Goal: Transaction & Acquisition: Download file/media

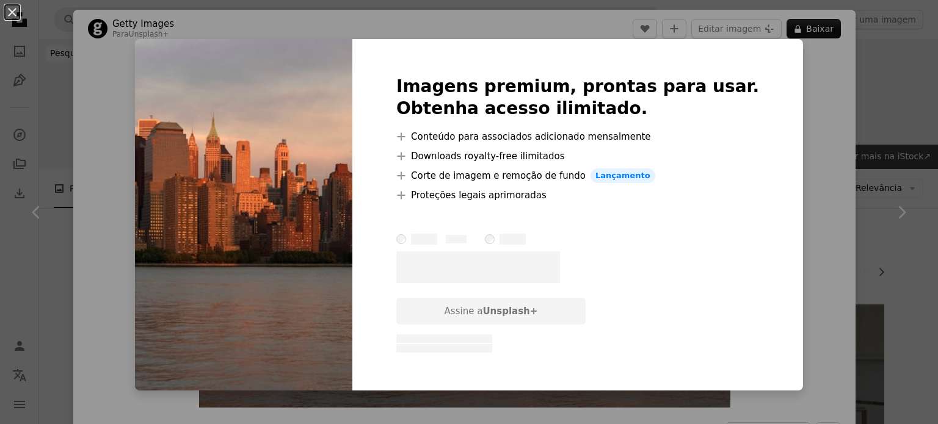
scroll to position [895, 0]
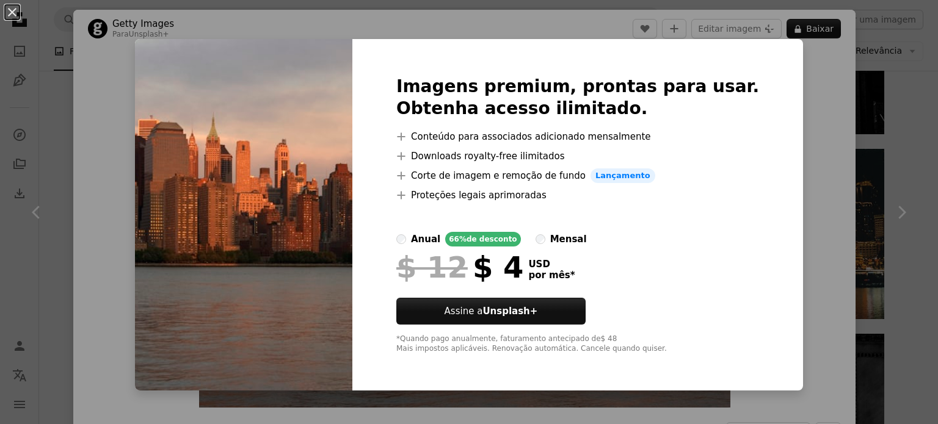
click at [801, 233] on div "An X shape Imagens premium, prontas para usar. Obtenha acesso ilimitado. A plus…" at bounding box center [469, 212] width 938 height 424
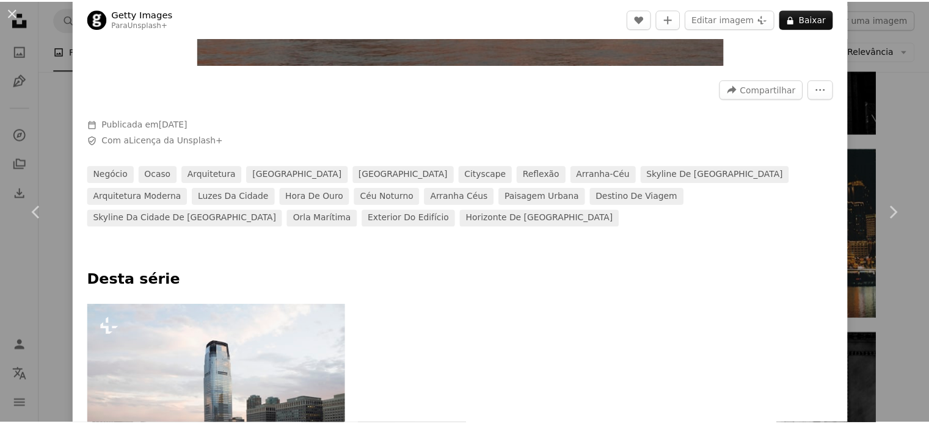
scroll to position [570, 0]
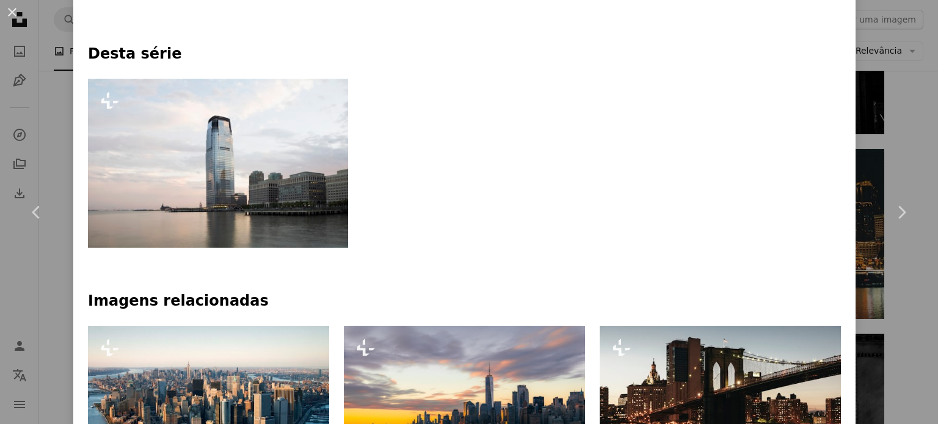
click at [876, 95] on div "An X shape Chevron left Chevron right Getty Images Para Unsplash+ A heart A plu…" at bounding box center [469, 212] width 938 height 424
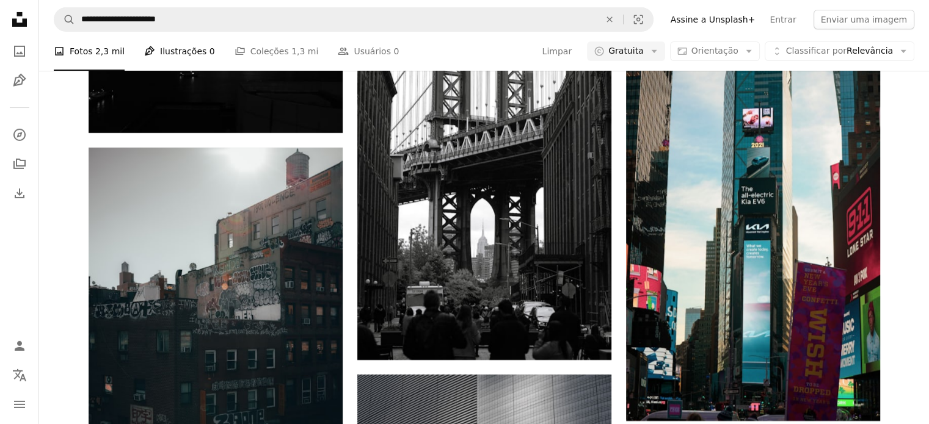
scroll to position [3897, 0]
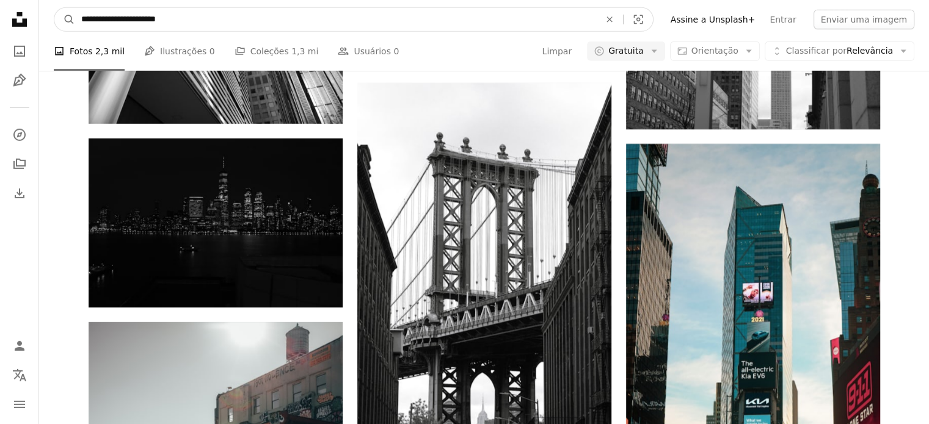
click at [198, 19] on input "**********" at bounding box center [335, 19] width 521 height 23
type input "**********"
click button "A magnifying glass" at bounding box center [64, 19] width 21 height 23
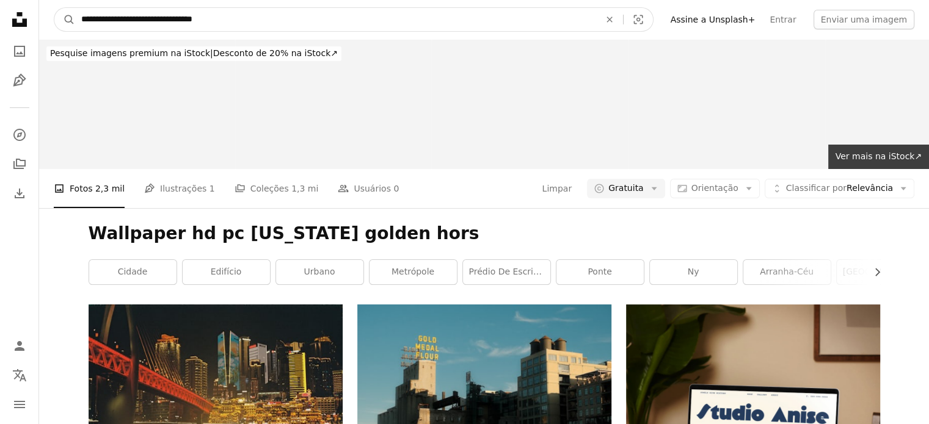
click at [253, 16] on input "**********" at bounding box center [335, 19] width 521 height 23
type input "**********"
click at [54, 8] on button "A magnifying glass" at bounding box center [64, 19] width 21 height 23
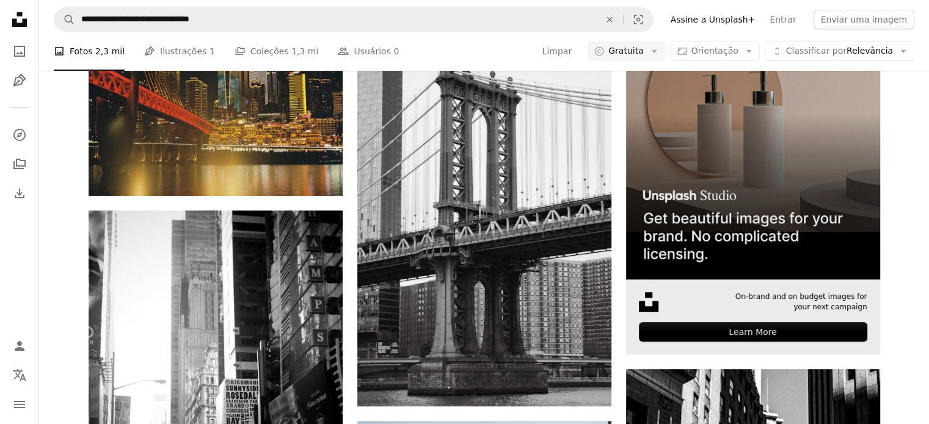
scroll to position [244, 0]
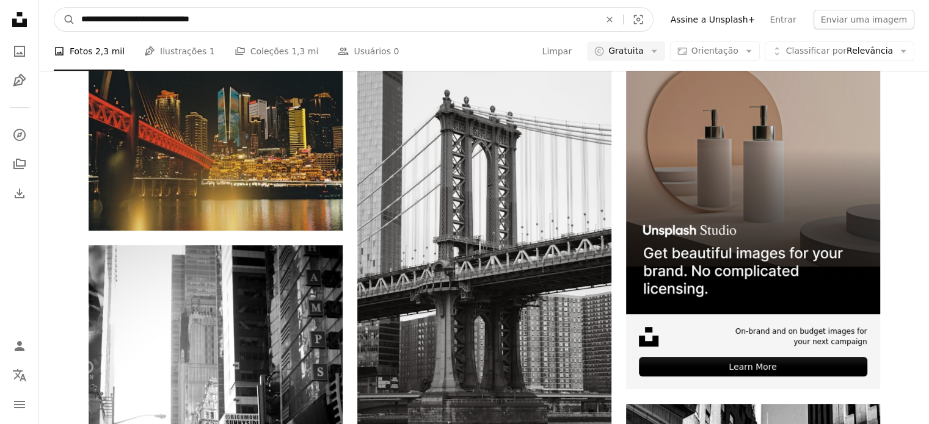
click at [319, 16] on input "**********" at bounding box center [335, 19] width 521 height 23
paste input "***"
drag, startPoint x: 221, startPoint y: 19, endPoint x: 275, endPoint y: 55, distance: 65.2
click at [220, 19] on input "**********" at bounding box center [335, 19] width 521 height 23
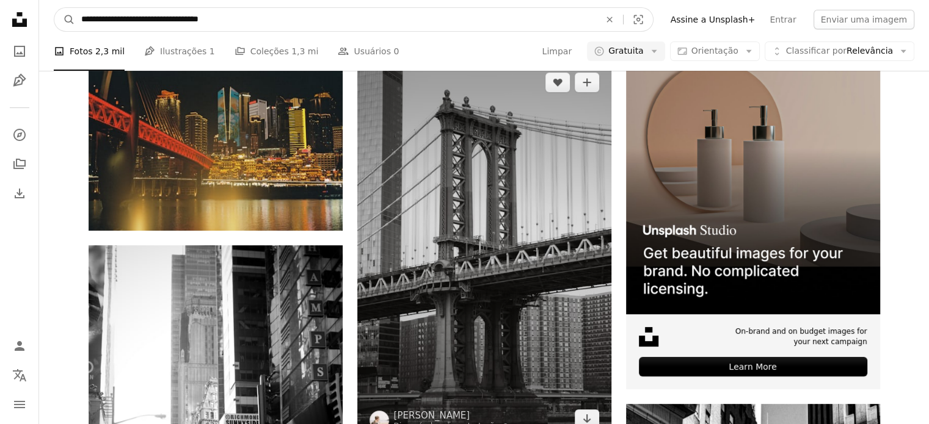
type input "**********"
click button "A magnifying glass" at bounding box center [64, 19] width 21 height 23
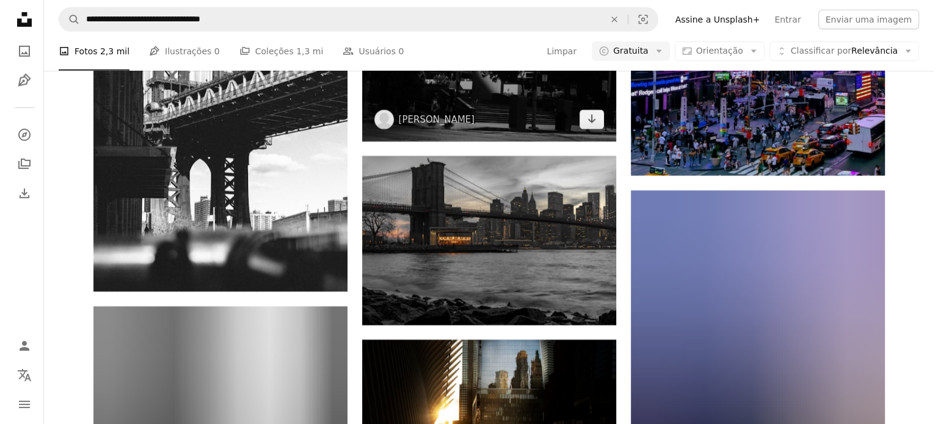
scroll to position [3990, 0]
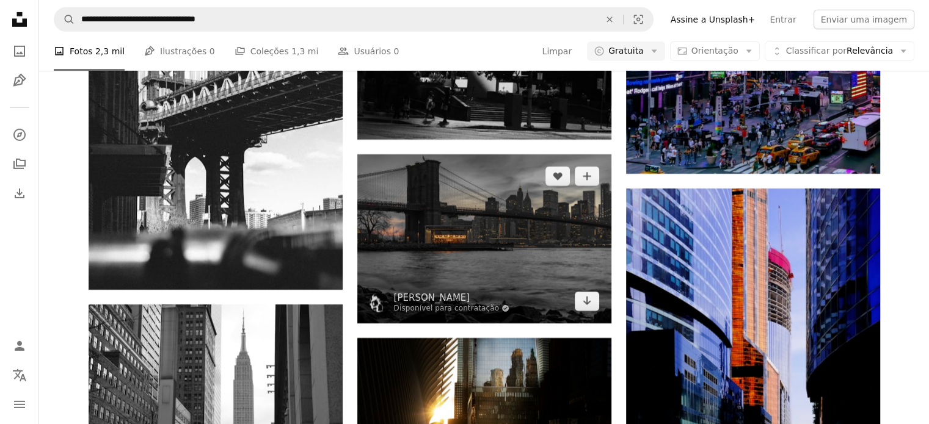
click at [505, 256] on img at bounding box center [484, 239] width 254 height 169
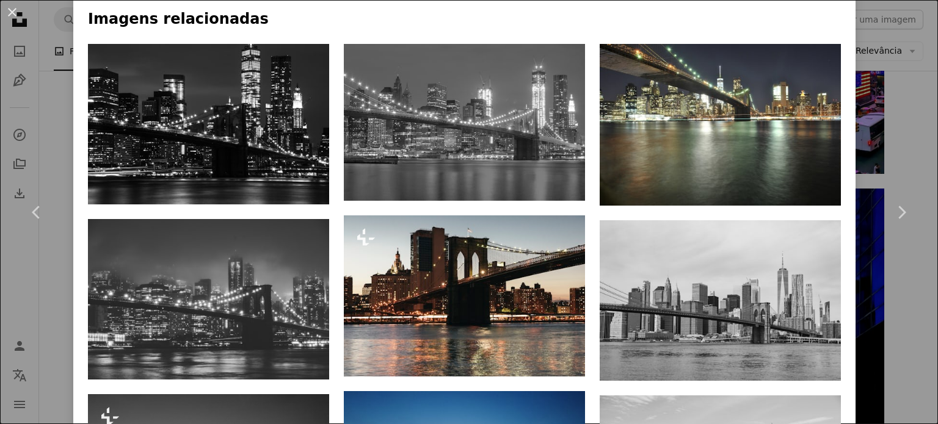
scroll to position [814, 0]
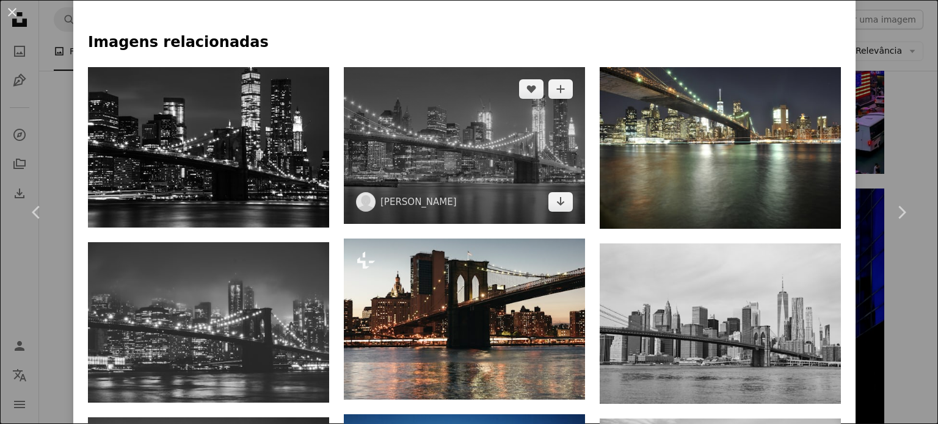
click at [486, 149] on img at bounding box center [464, 145] width 241 height 157
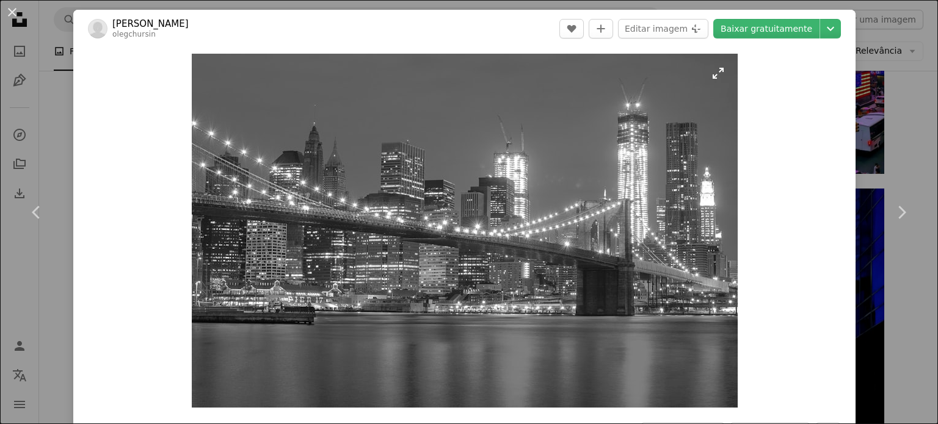
click at [553, 268] on img "Ampliar esta imagem" at bounding box center [465, 231] width 546 height 354
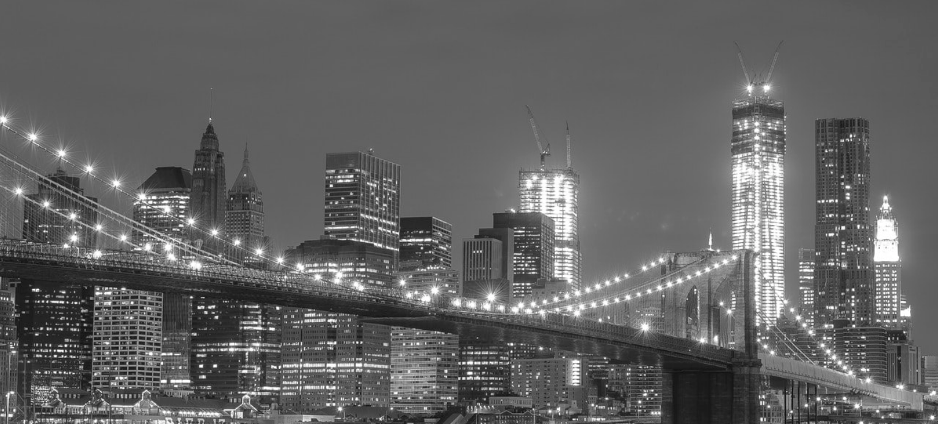
scroll to position [87, 0]
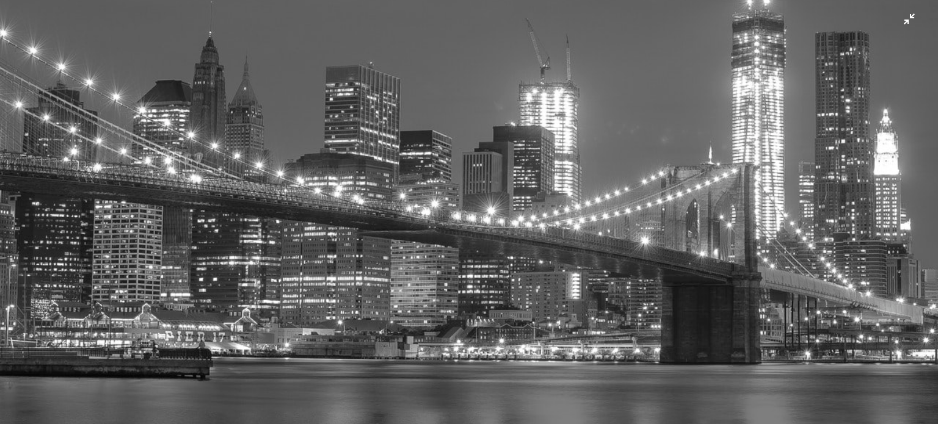
click at [536, 288] on img "Diminuir esta imagem" at bounding box center [468, 218] width 939 height 610
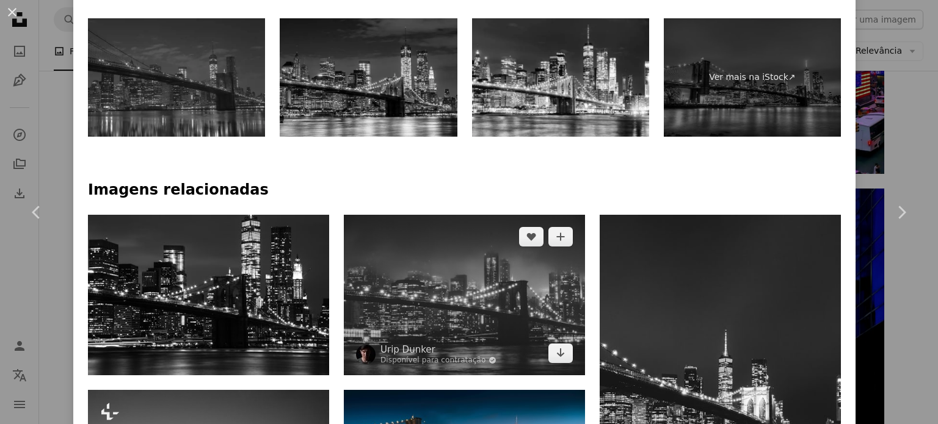
scroll to position [895, 0]
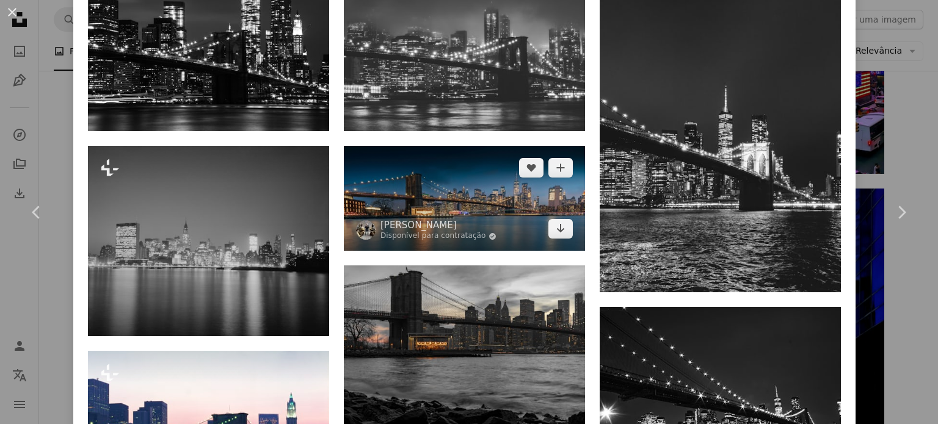
click at [492, 191] on img at bounding box center [464, 198] width 241 height 105
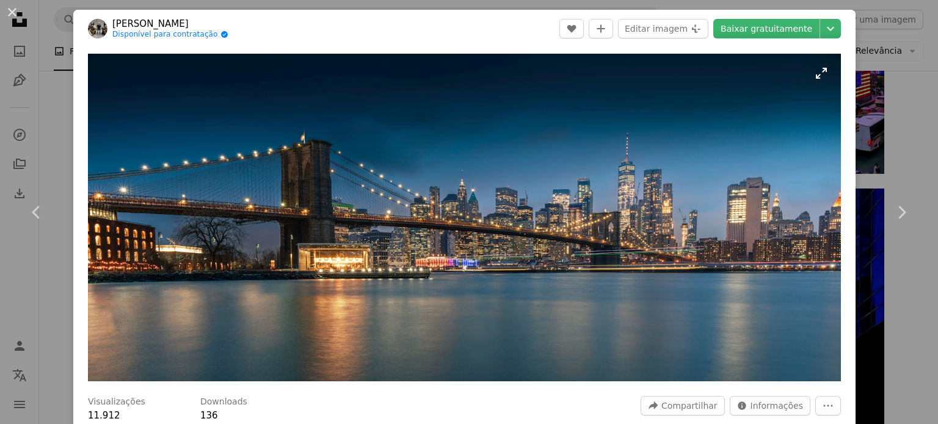
click at [494, 239] on img "Ampliar esta imagem" at bounding box center [464, 218] width 753 height 328
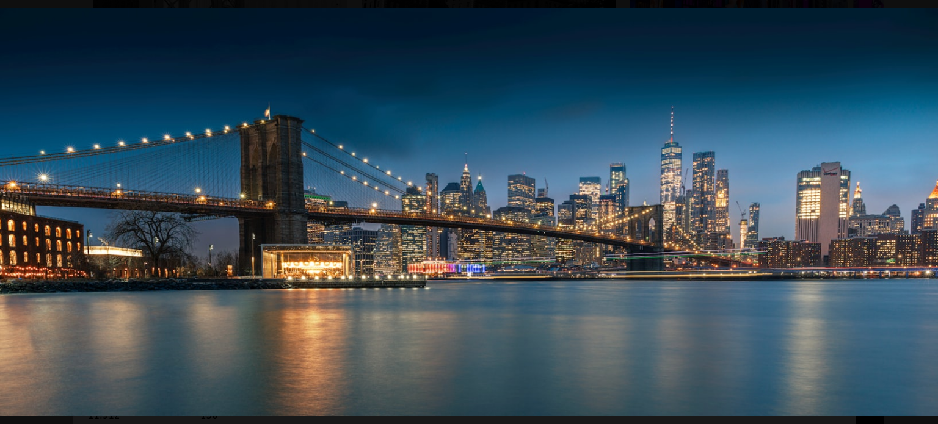
click at [505, 255] on img "Diminuir esta imagem" at bounding box center [468, 212] width 939 height 409
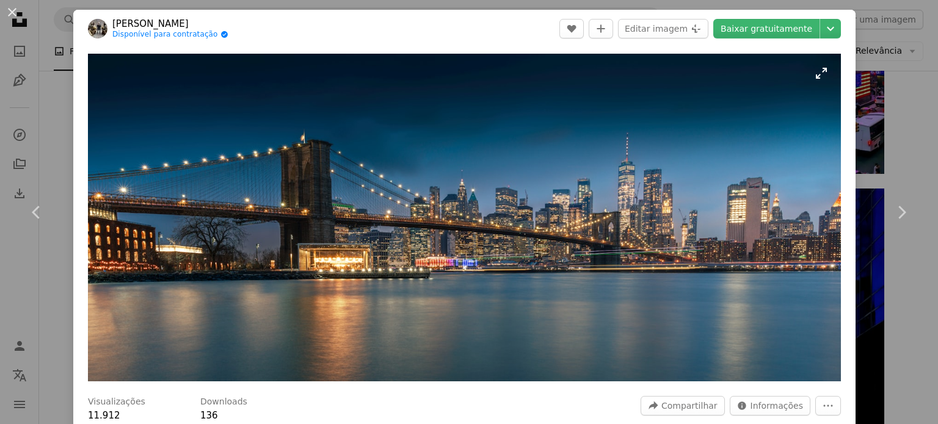
click at [506, 255] on img "Ampliar esta imagem" at bounding box center [464, 218] width 753 height 328
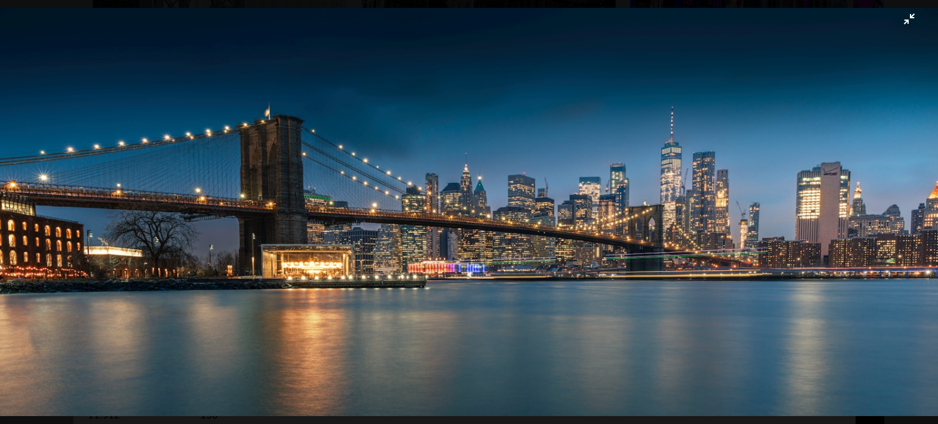
click at [902, 23] on img "Diminuir esta imagem" at bounding box center [468, 212] width 939 height 409
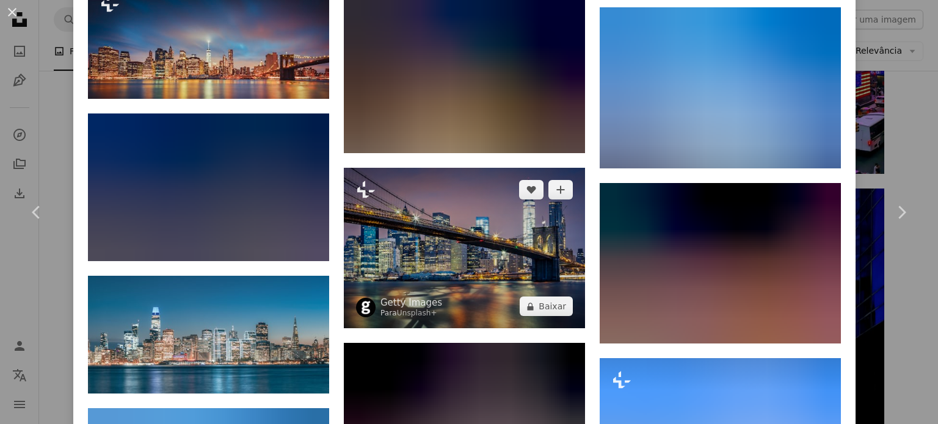
scroll to position [1058, 0]
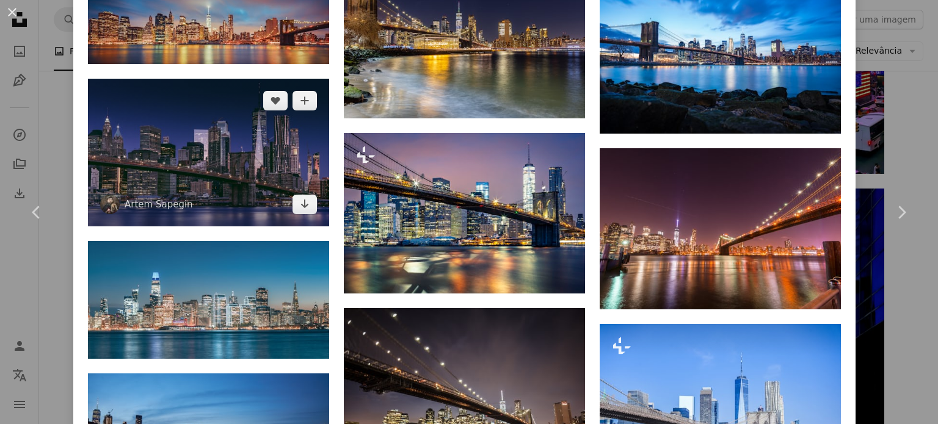
click at [198, 106] on img at bounding box center [208, 153] width 241 height 148
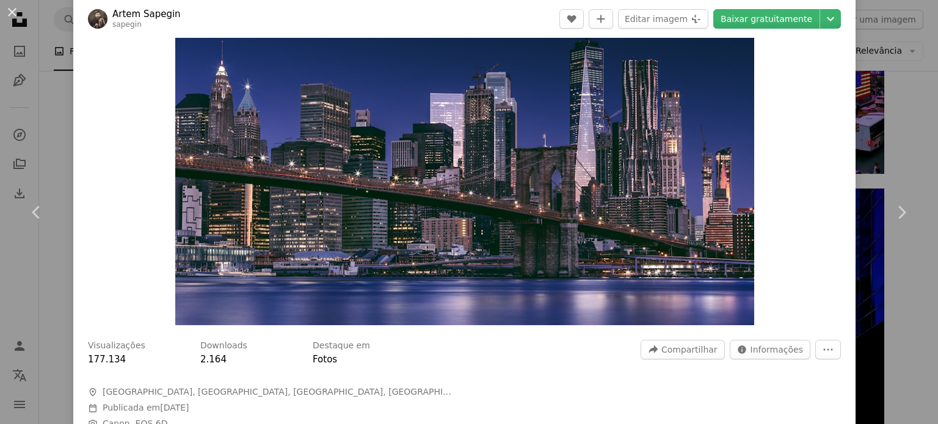
scroll to position [81, 0]
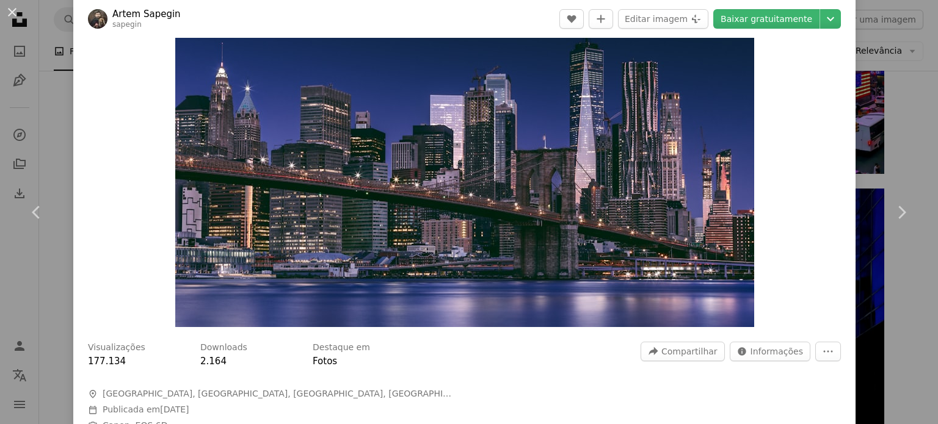
click at [501, 257] on img "Ampliar esta imagem" at bounding box center [464, 150] width 579 height 354
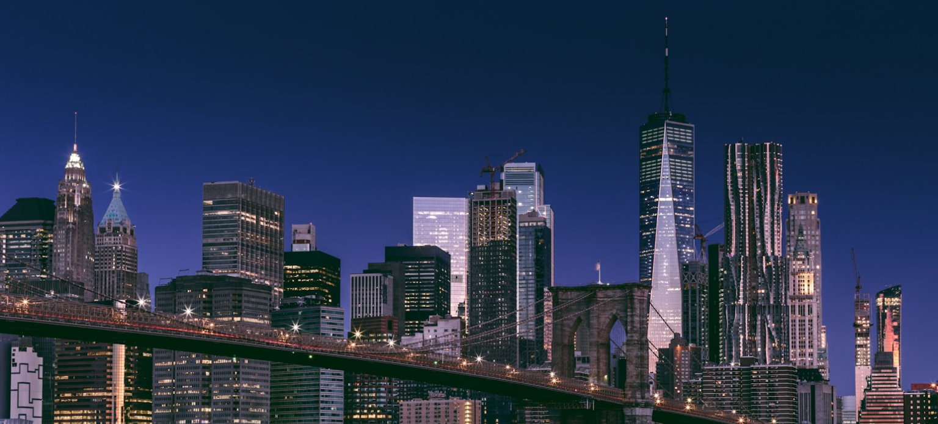
scroll to position [70, 0]
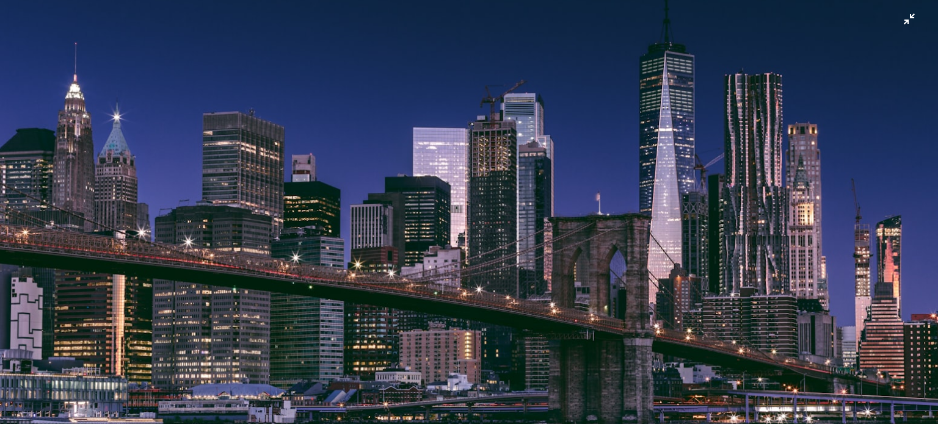
click at [511, 385] on img "Diminuir esta imagem" at bounding box center [468, 217] width 939 height 575
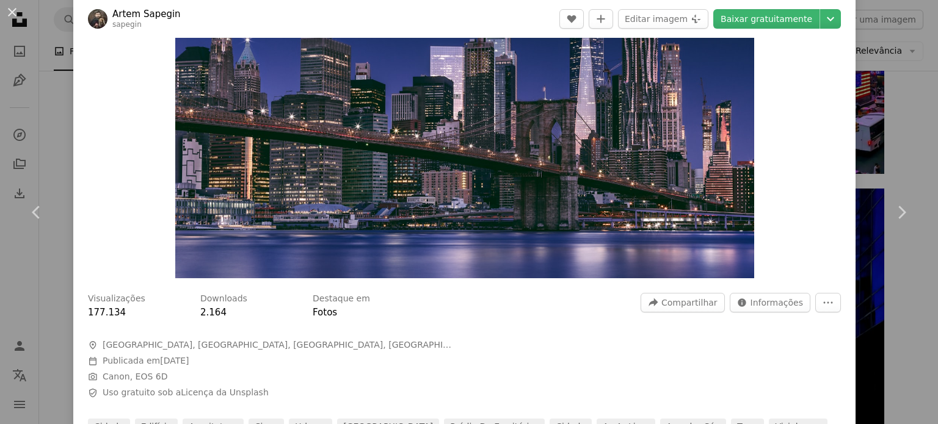
scroll to position [0, 0]
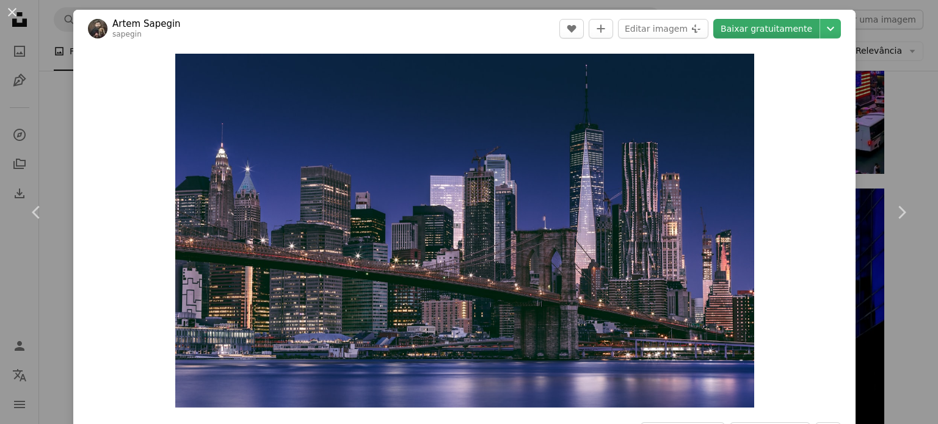
click at [767, 29] on link "Baixar gratuitamente" at bounding box center [766, 29] width 106 height 20
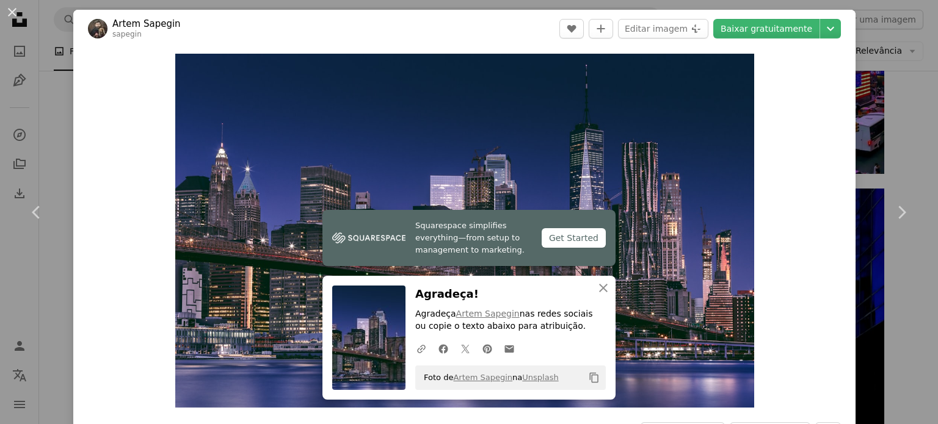
click at [774, 231] on div "Zoom in" at bounding box center [464, 231] width 782 height 366
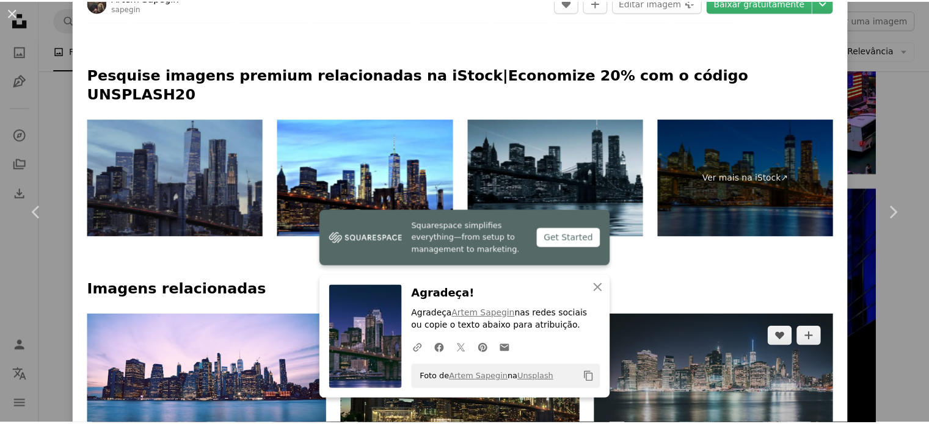
scroll to position [651, 0]
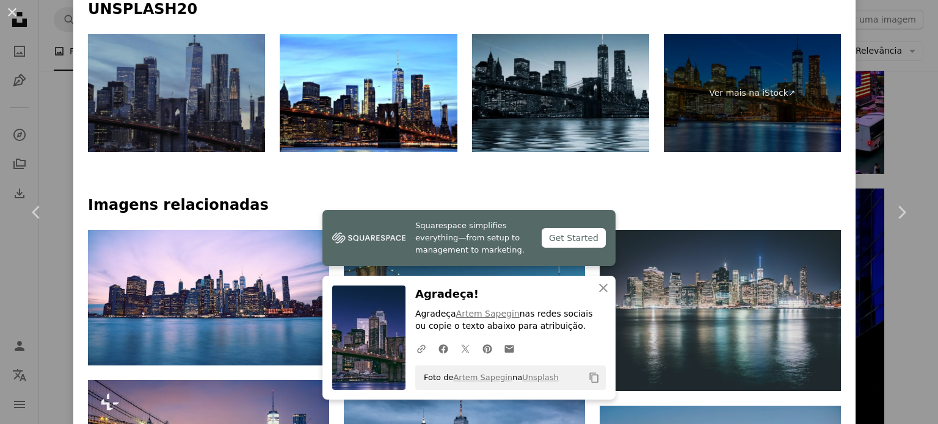
click at [216, 42] on img at bounding box center [176, 93] width 177 height 118
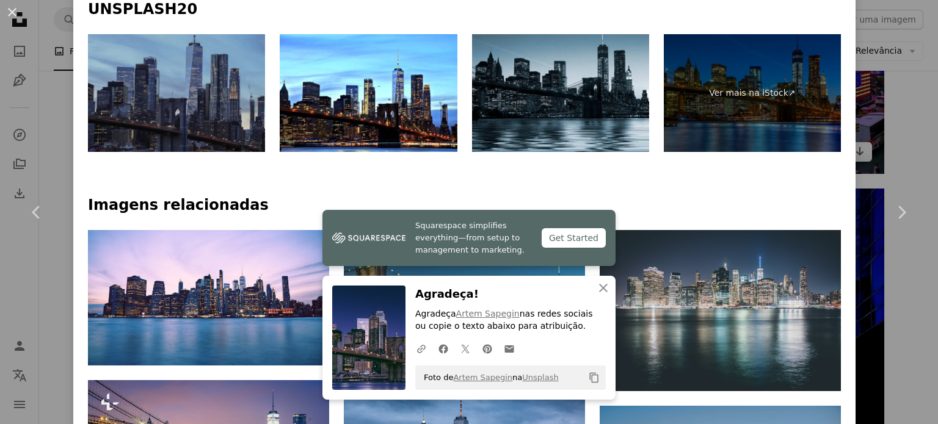
drag, startPoint x: 899, startPoint y: 117, endPoint x: 859, endPoint y: 170, distance: 66.3
click at [899, 117] on div "An X shape Chevron left Chevron right Artem Sapegin sapegin A heart A plus sign…" at bounding box center [469, 212] width 938 height 424
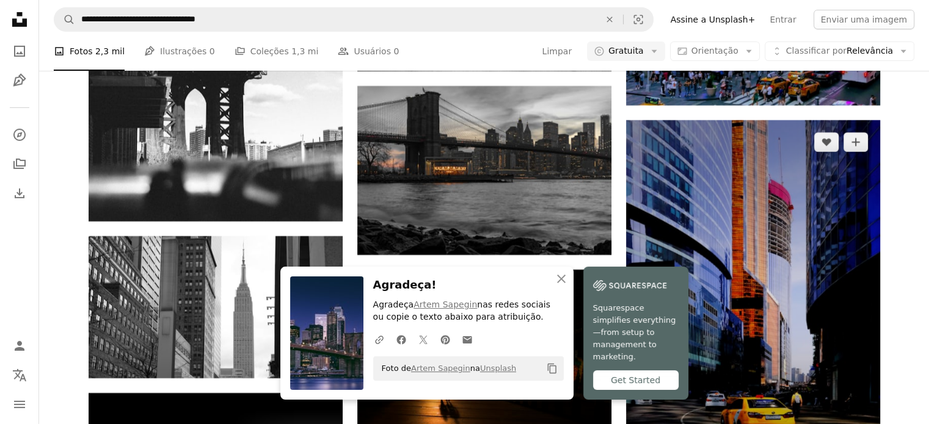
scroll to position [4235, 0]
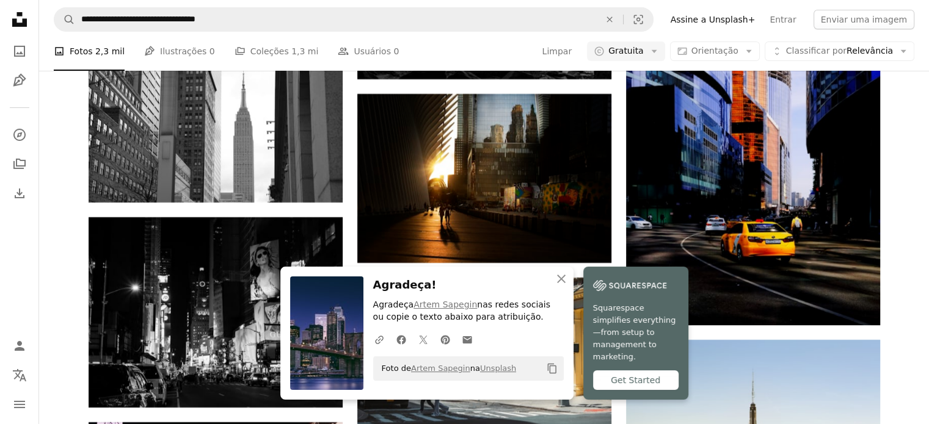
click at [318, 332] on img at bounding box center [326, 334] width 73 height 114
click at [554, 286] on icon "An X shape" at bounding box center [561, 279] width 15 height 15
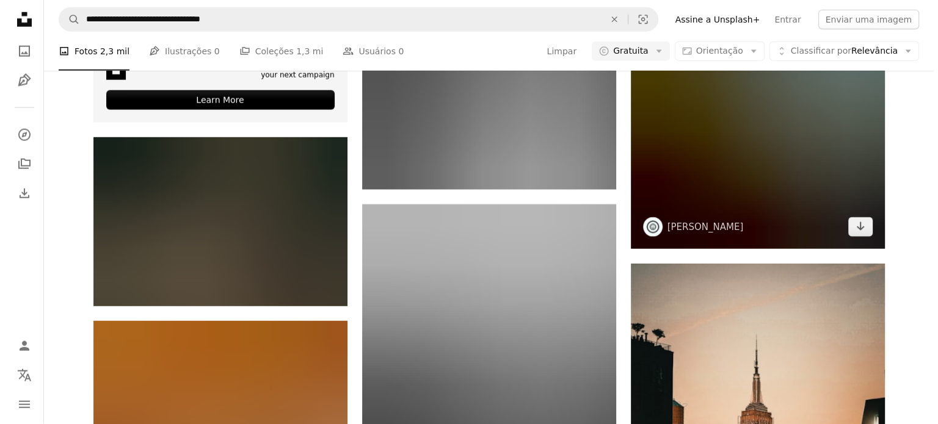
scroll to position [3094, 0]
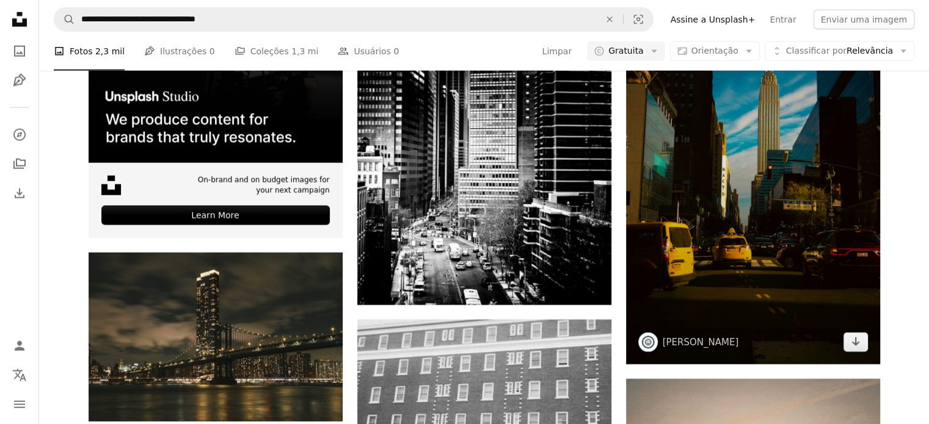
click at [804, 185] on img at bounding box center [753, 174] width 254 height 381
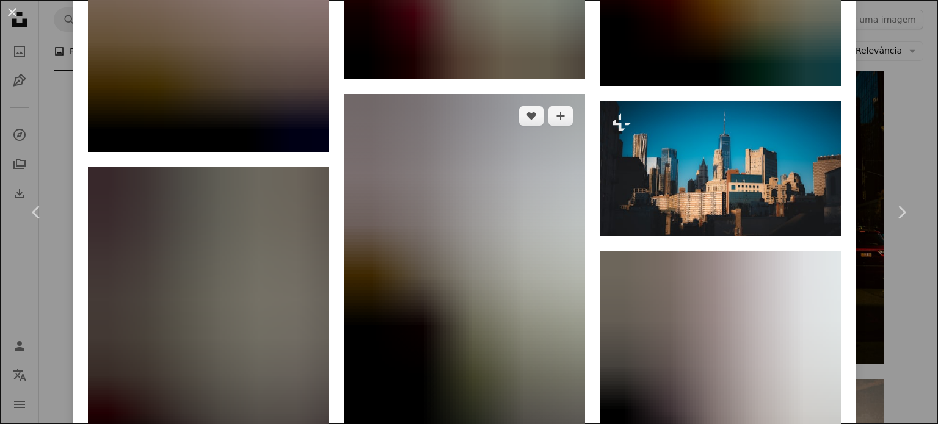
scroll to position [4316, 0]
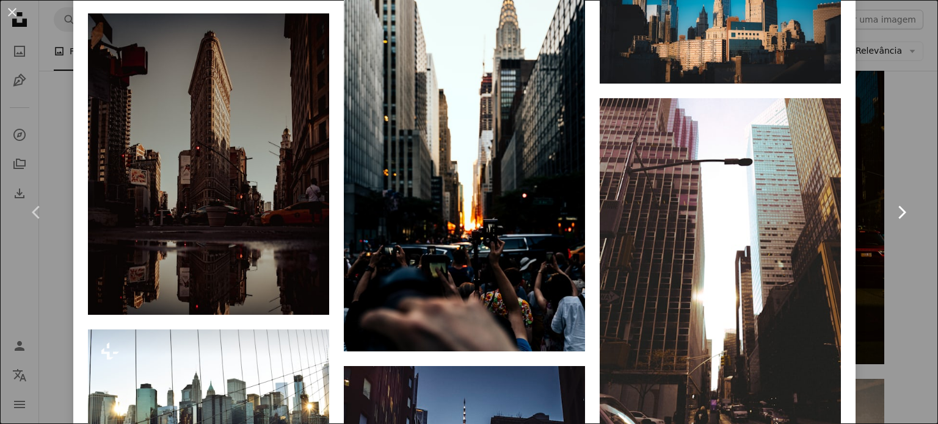
click at [880, 268] on link "Chevron right" at bounding box center [901, 212] width 73 height 117
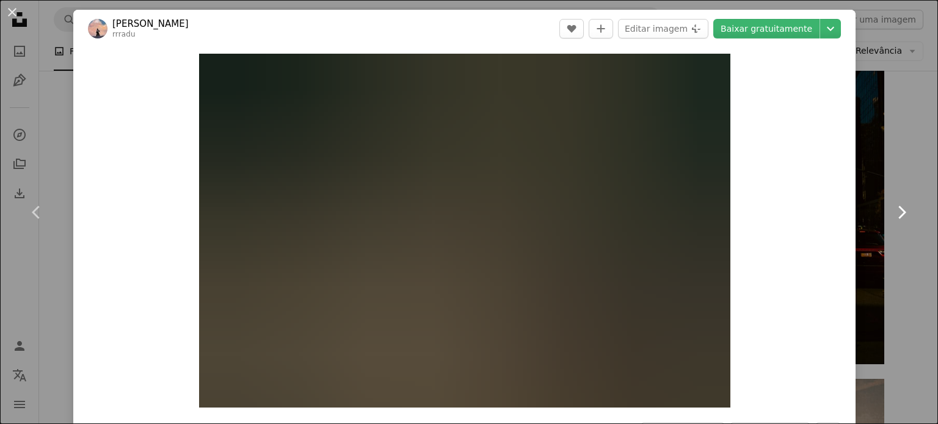
scroll to position [81, 0]
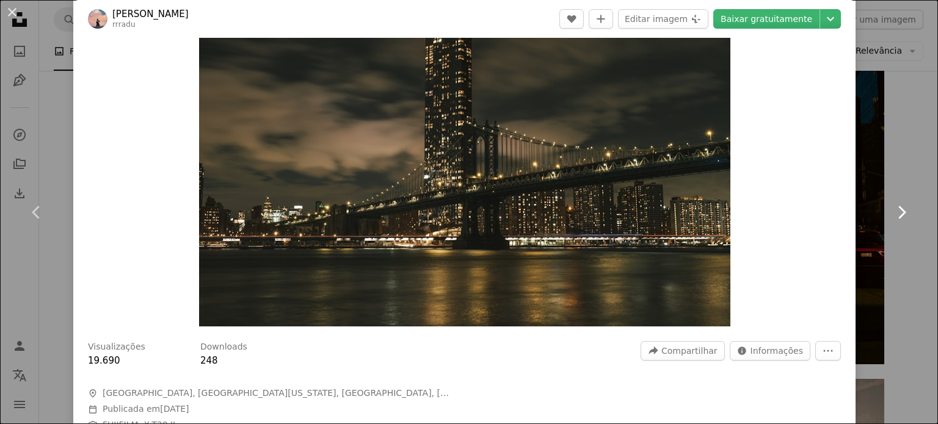
click at [895, 207] on icon "Chevron right" at bounding box center [902, 213] width 20 height 20
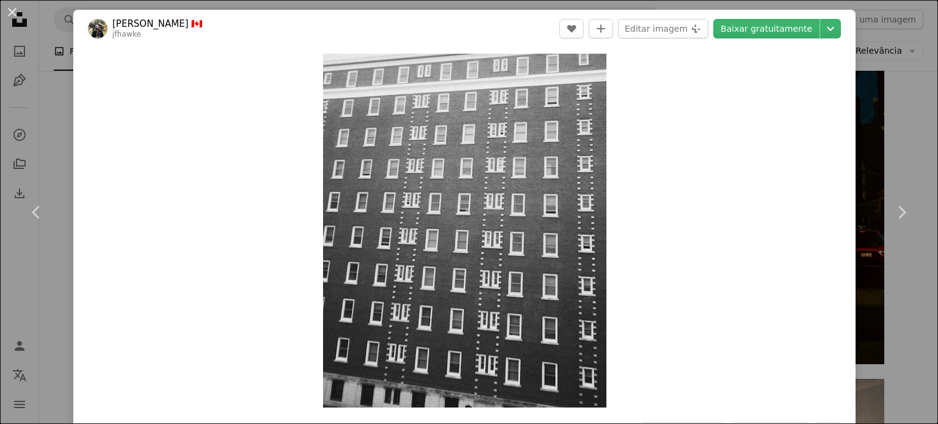
click at [919, 76] on div "An X shape Chevron left Chevron right [PERSON_NAME] 🇨🇦 jfhawke A heart A plus s…" at bounding box center [469, 212] width 938 height 424
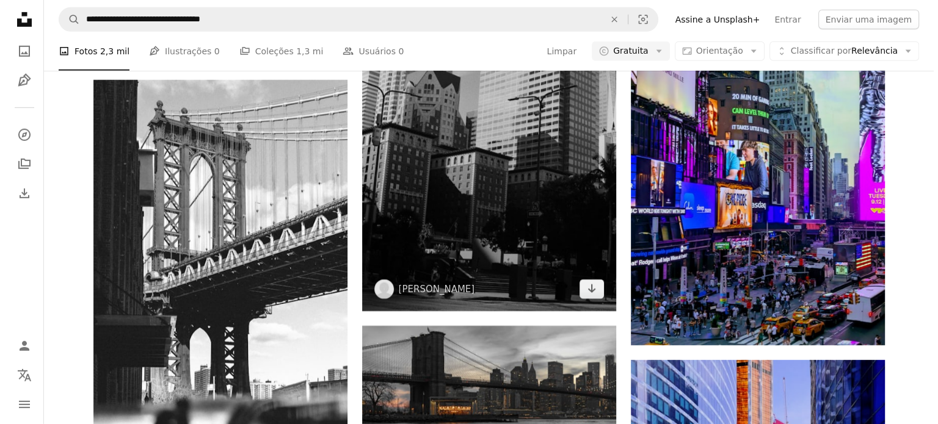
scroll to position [3665, 0]
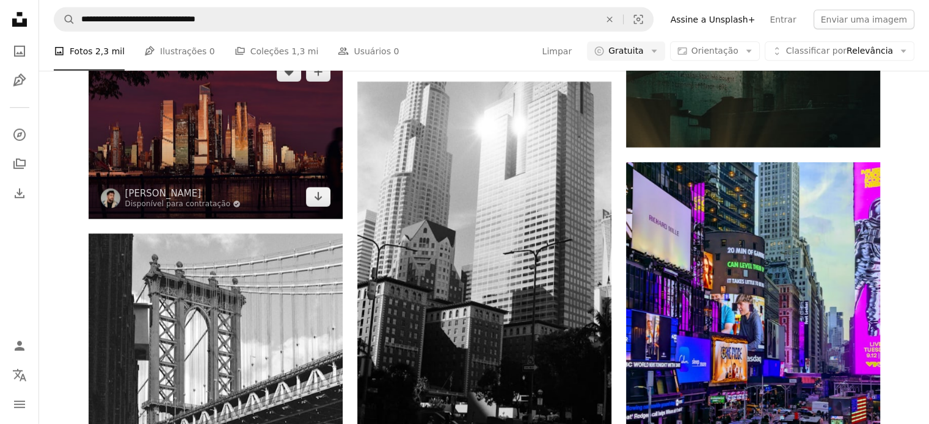
click at [257, 161] on img at bounding box center [216, 134] width 254 height 169
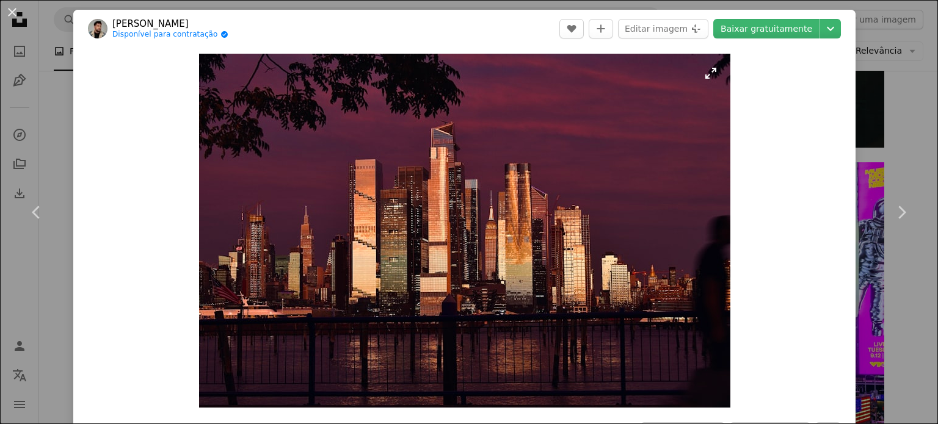
click at [499, 268] on img "Ampliar esta imagem" at bounding box center [464, 231] width 531 height 354
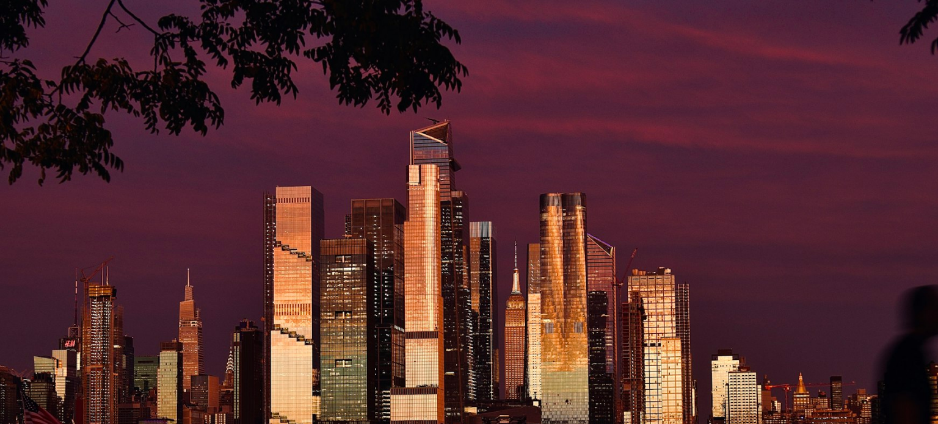
scroll to position [95, 0]
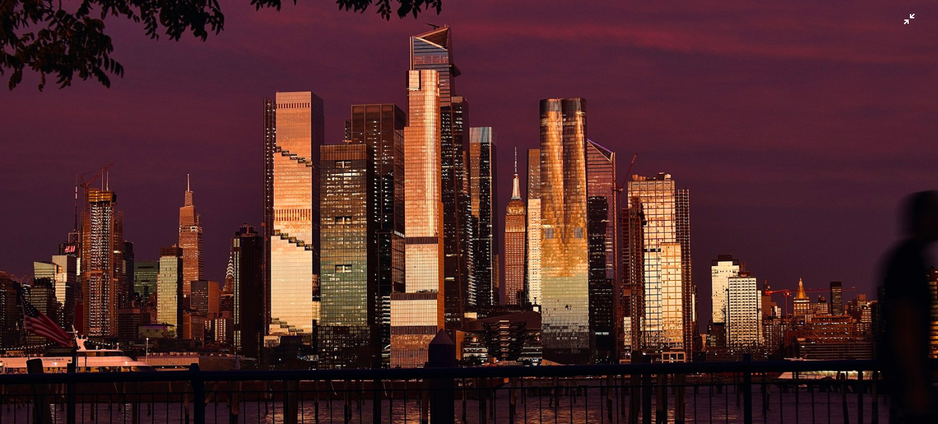
click at [689, 300] on img "Diminuir esta imagem" at bounding box center [468, 218] width 939 height 626
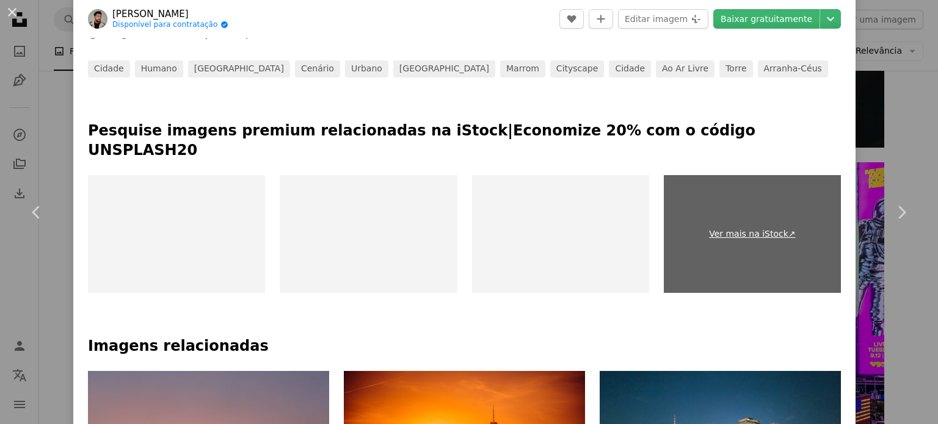
scroll to position [489, 0]
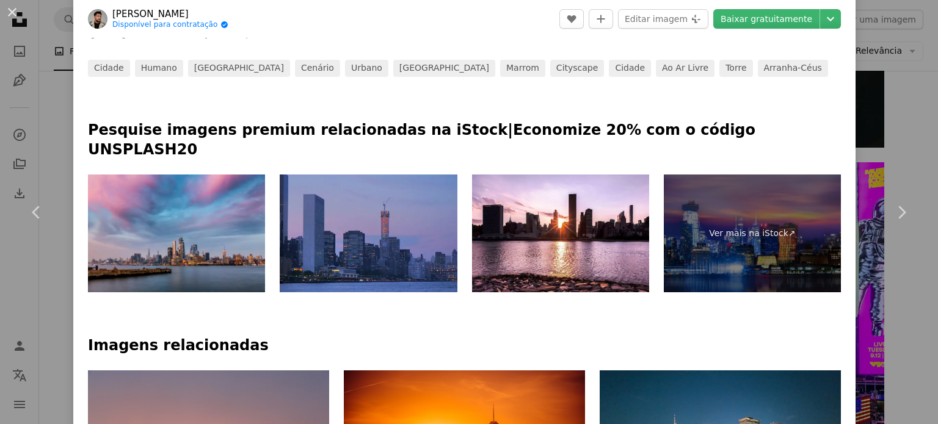
click at [331, 245] on img at bounding box center [368, 234] width 177 height 118
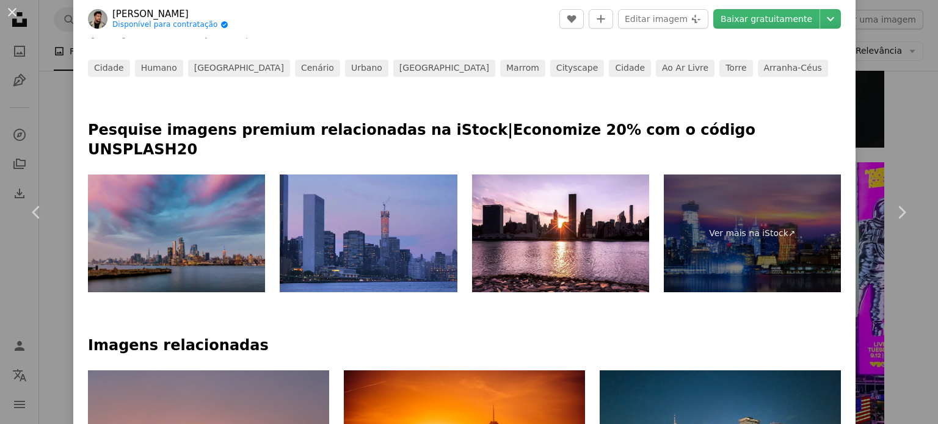
click at [241, 226] on img at bounding box center [176, 234] width 177 height 118
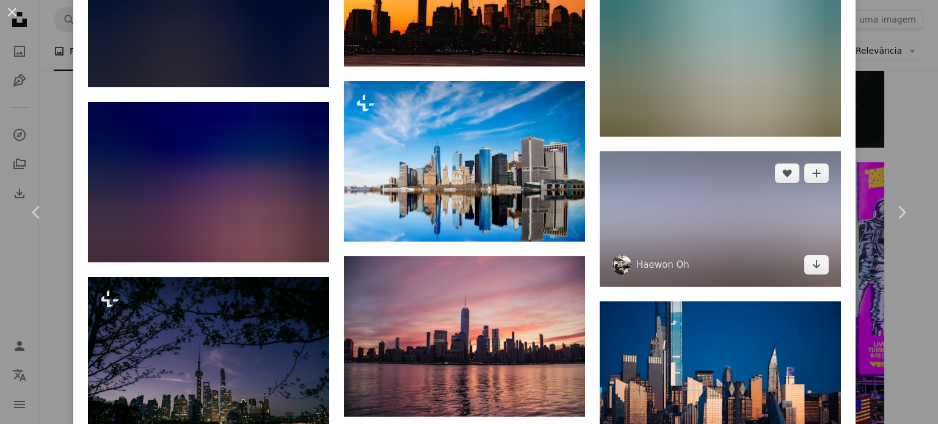
scroll to position [2687, 0]
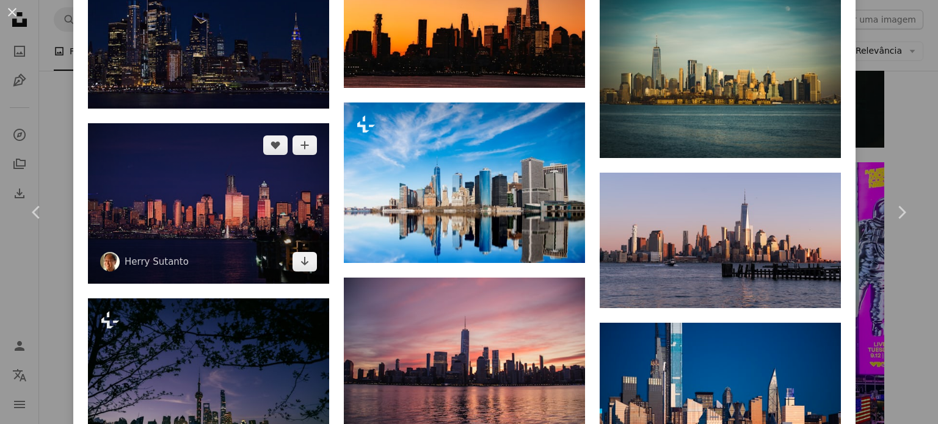
click at [251, 168] on img at bounding box center [208, 203] width 241 height 161
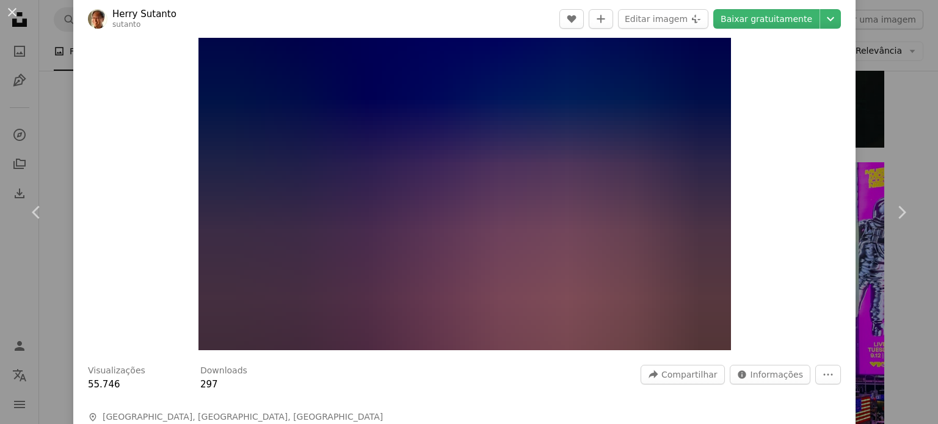
scroll to position [81, 0]
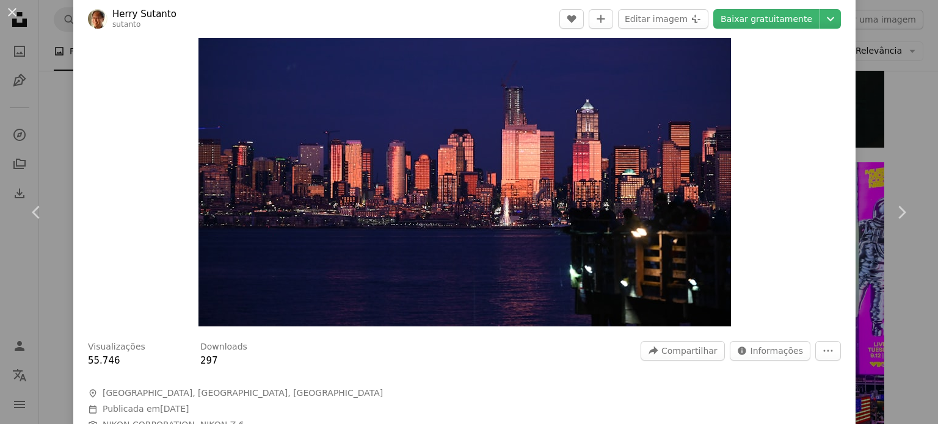
click at [518, 192] on img "Ampliar esta imagem" at bounding box center [465, 150] width 533 height 354
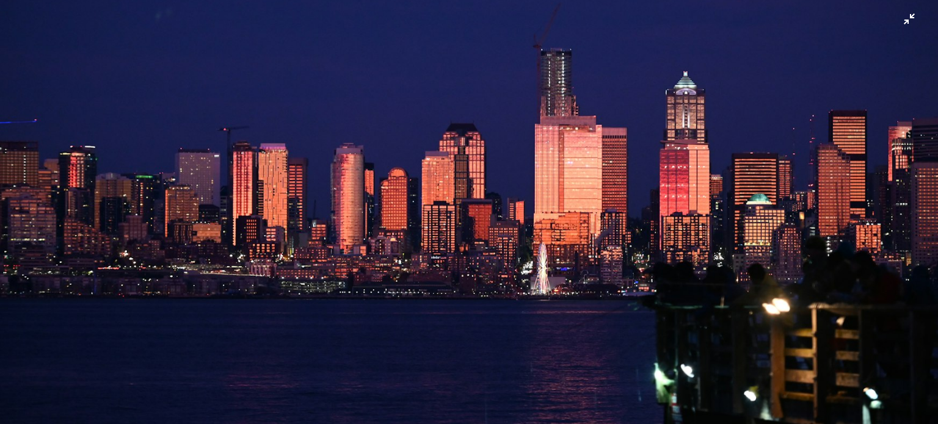
scroll to position [186, 0]
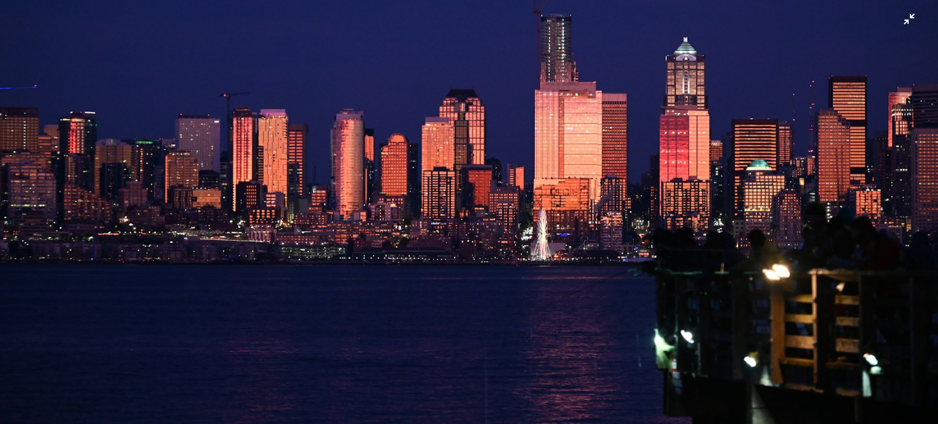
click at [499, 200] on img "Diminuir esta imagem" at bounding box center [468, 125] width 939 height 625
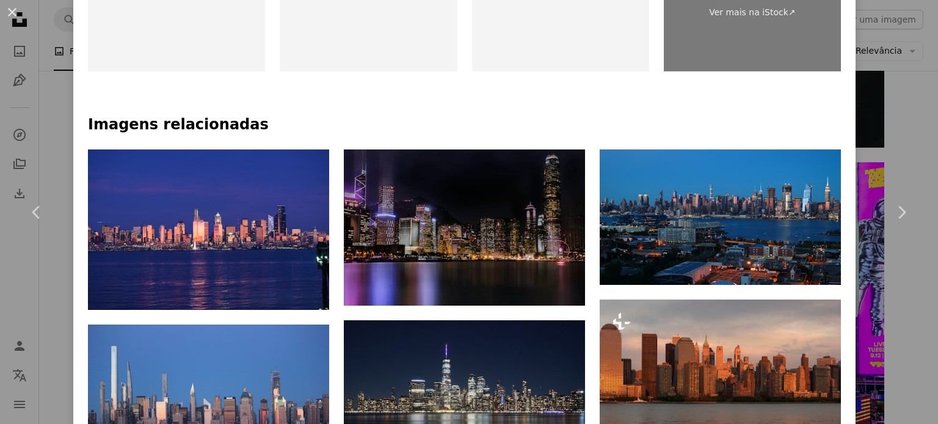
scroll to position [787, 0]
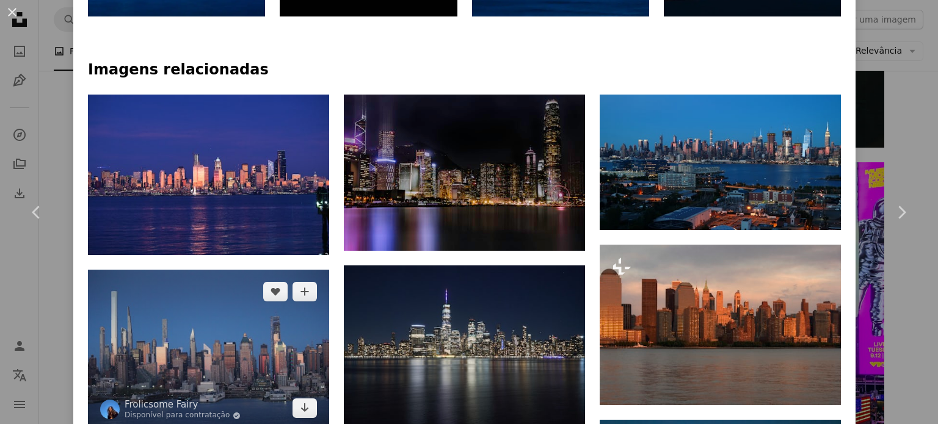
click at [242, 335] on img at bounding box center [208, 350] width 241 height 161
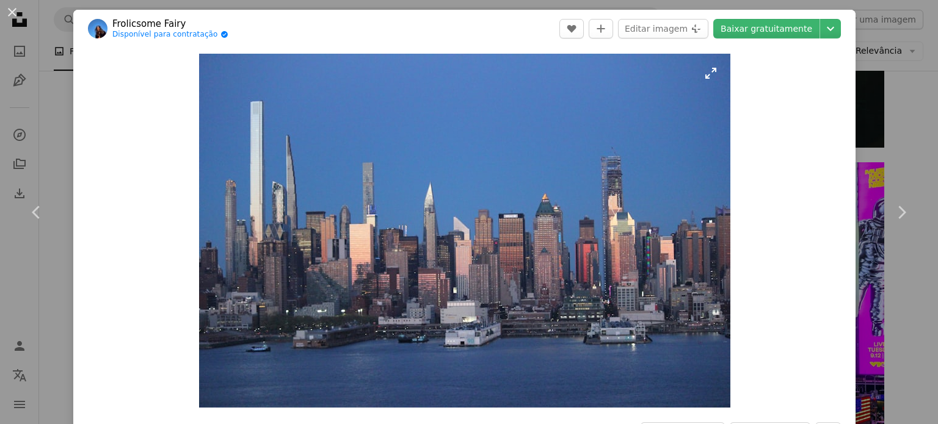
click at [548, 297] on img "Ampliar esta imagem" at bounding box center [464, 231] width 531 height 354
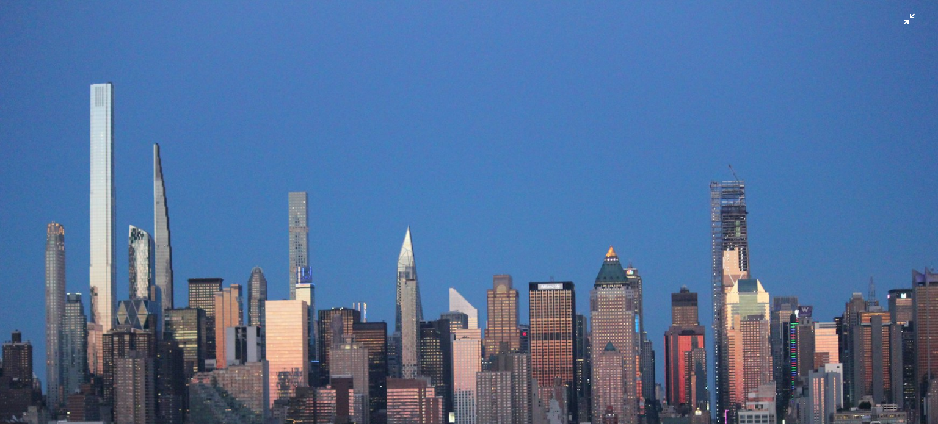
scroll to position [95, 0]
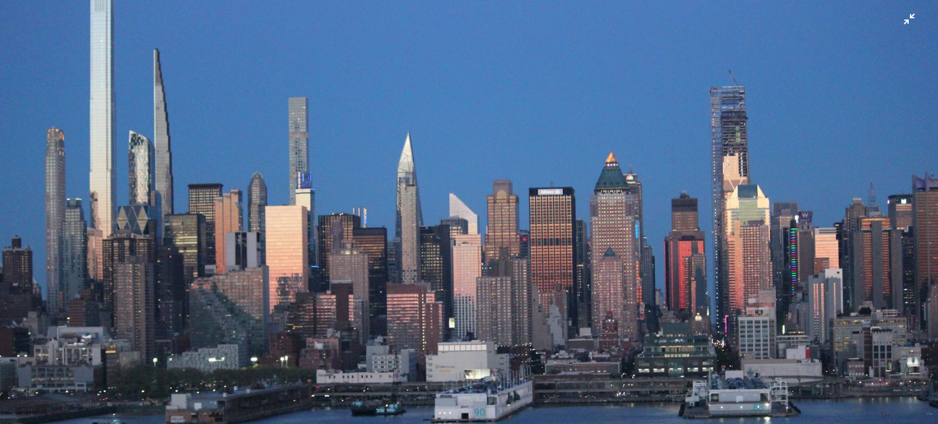
click at [553, 300] on img "Diminuir esta imagem" at bounding box center [468, 218] width 939 height 626
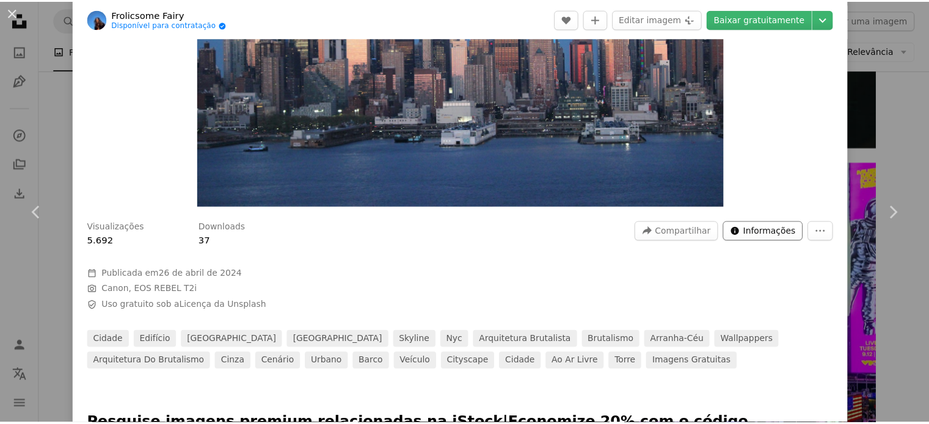
scroll to position [244, 0]
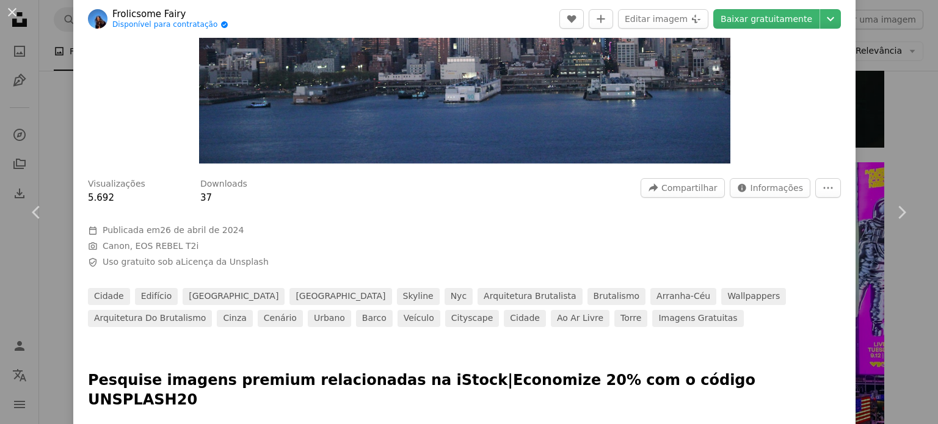
click at [886, 287] on div "An X shape Chevron left Chevron right Frolicsome Fairy Disponível para contrata…" at bounding box center [469, 212] width 938 height 424
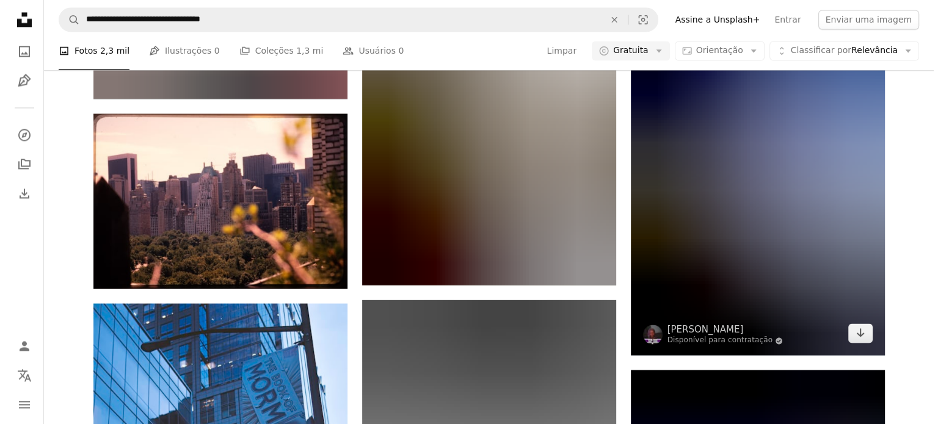
scroll to position [15880, 0]
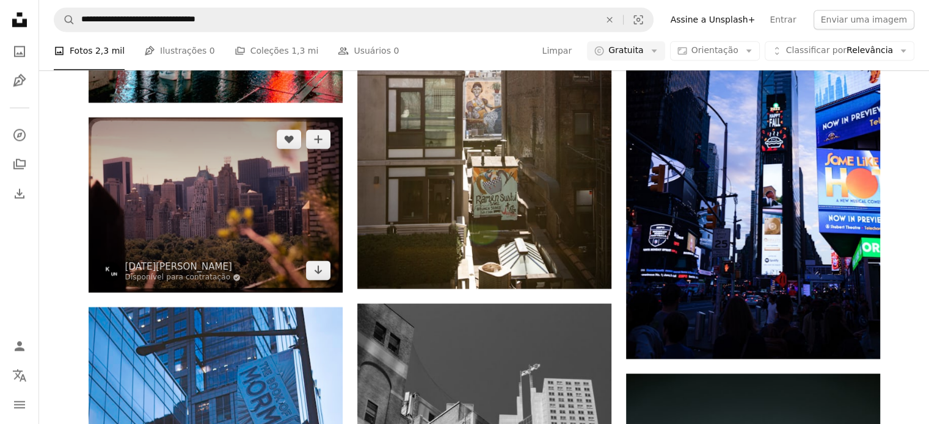
click at [242, 203] on img at bounding box center [216, 204] width 254 height 175
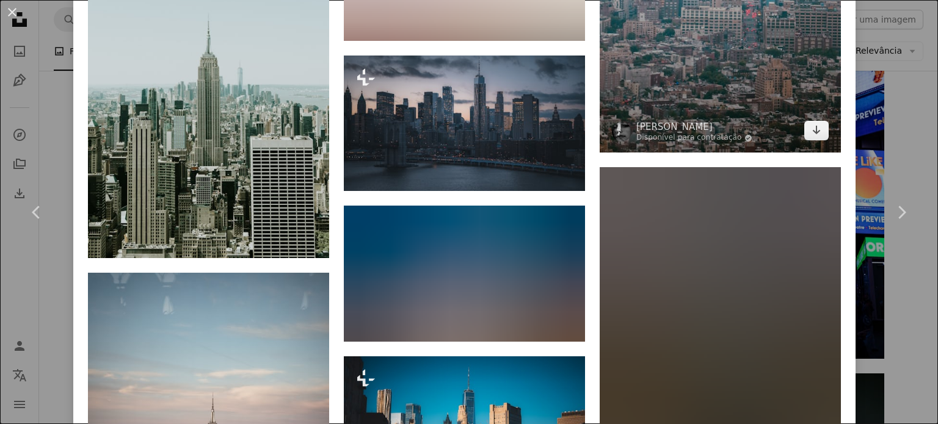
scroll to position [3827, 0]
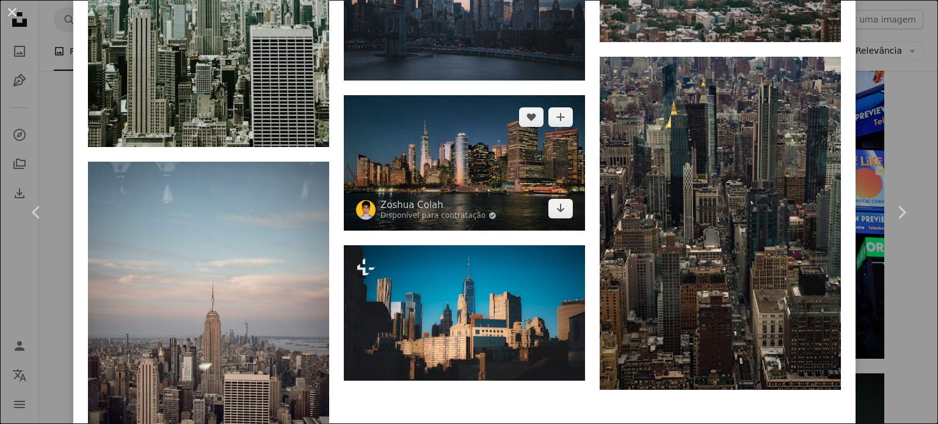
click at [534, 111] on img at bounding box center [464, 163] width 241 height 136
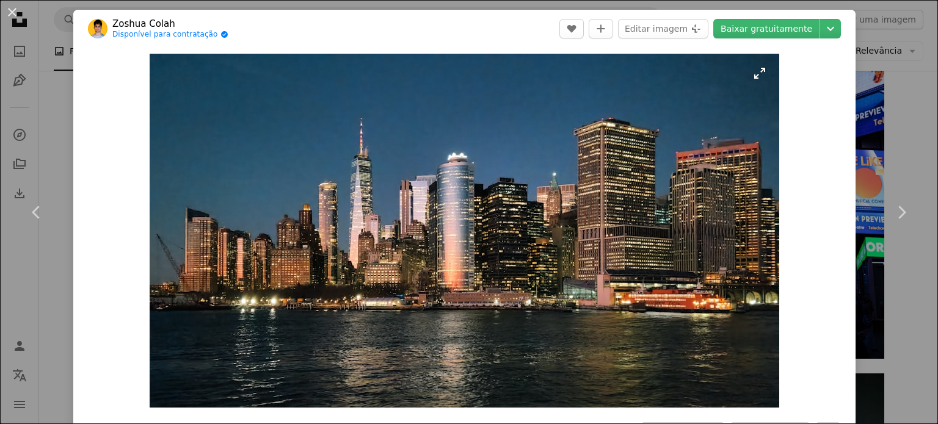
click at [439, 232] on img "Ampliar esta imagem" at bounding box center [465, 231] width 630 height 354
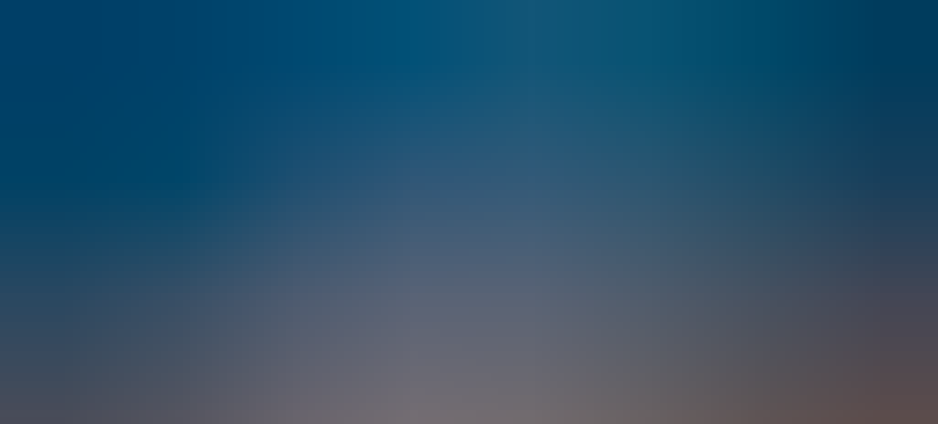
scroll to position [46, 0]
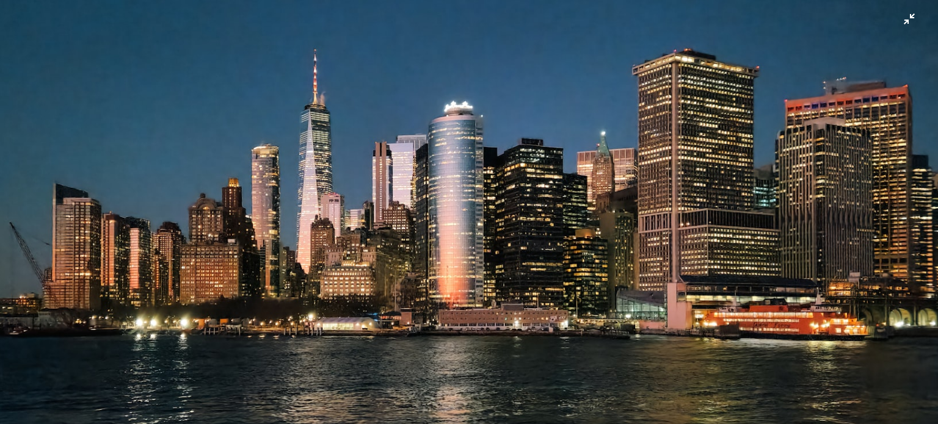
click at [439, 232] on img "Diminuir esta imagem" at bounding box center [468, 217] width 939 height 529
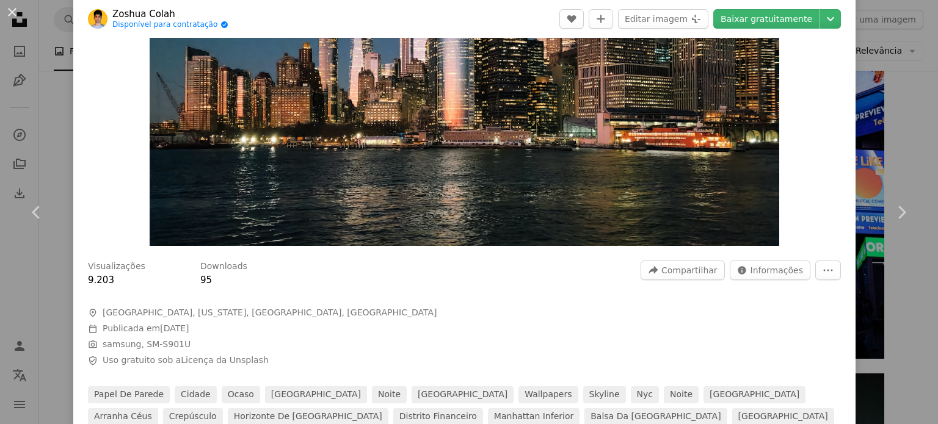
scroll to position [162, 0]
click at [519, 131] on img "Ampliar esta imagem" at bounding box center [465, 68] width 630 height 354
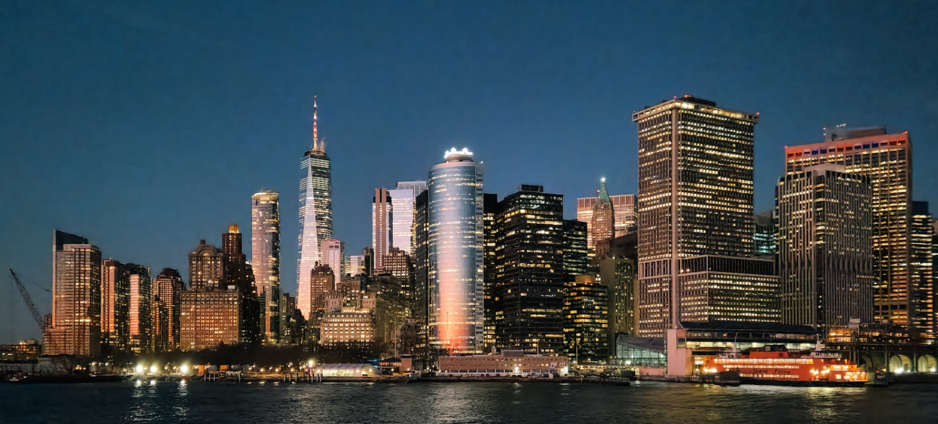
scroll to position [46, 0]
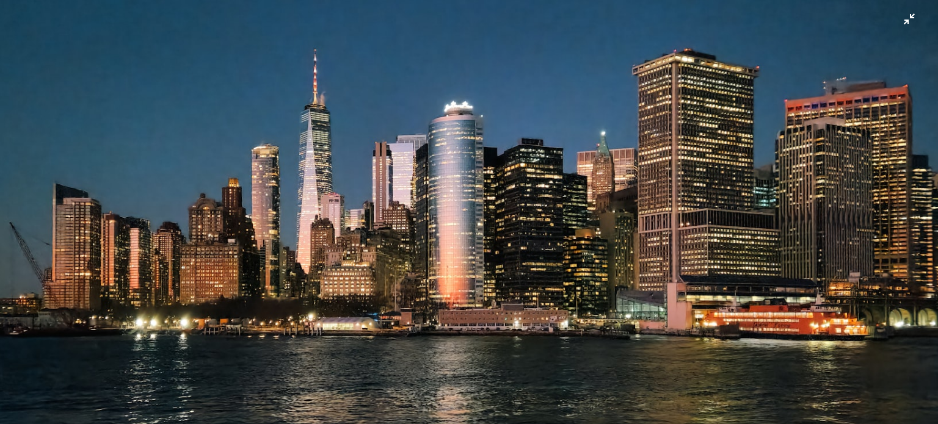
click at [429, 264] on img "Diminuir esta imagem" at bounding box center [468, 217] width 939 height 529
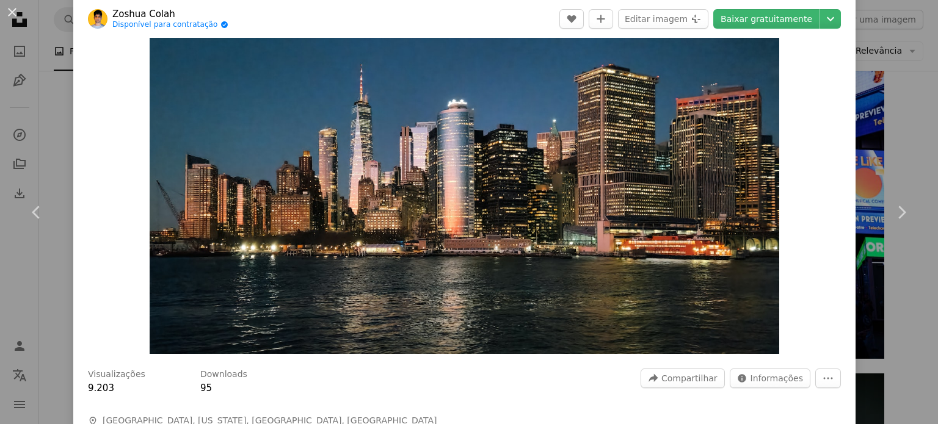
click at [831, 228] on div "Zoom in" at bounding box center [464, 177] width 782 height 366
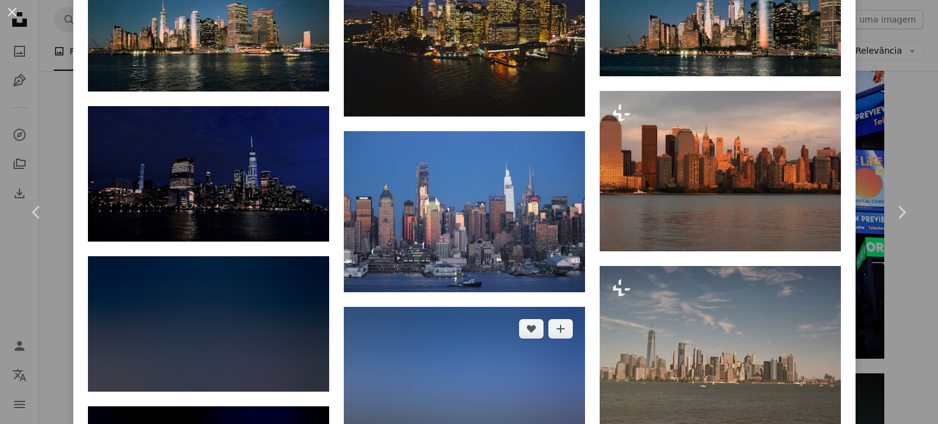
scroll to position [1031, 0]
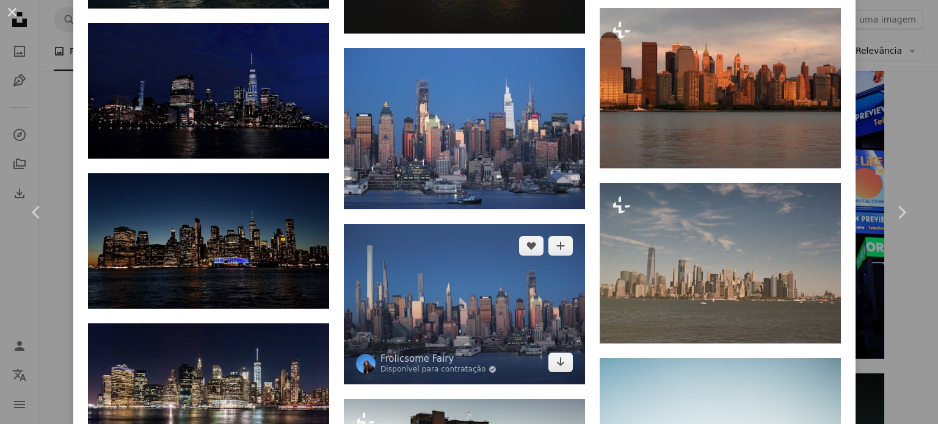
click at [508, 280] on img at bounding box center [464, 304] width 241 height 161
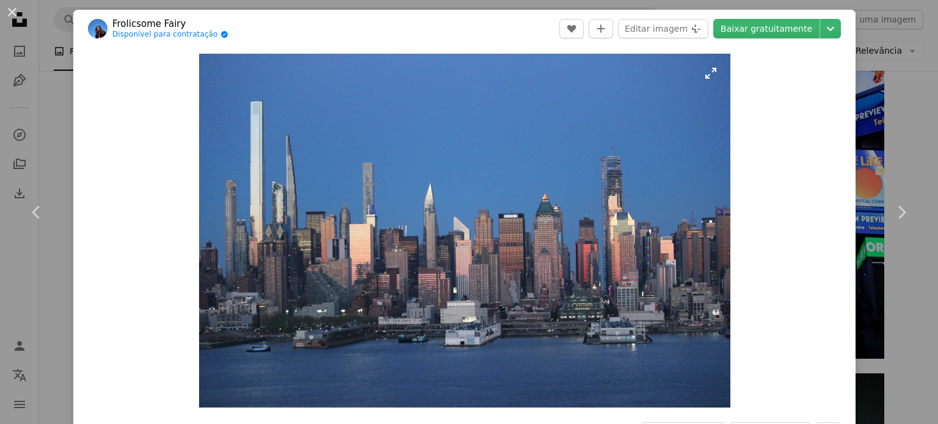
click at [515, 278] on img "Ampliar esta imagem" at bounding box center [464, 231] width 531 height 354
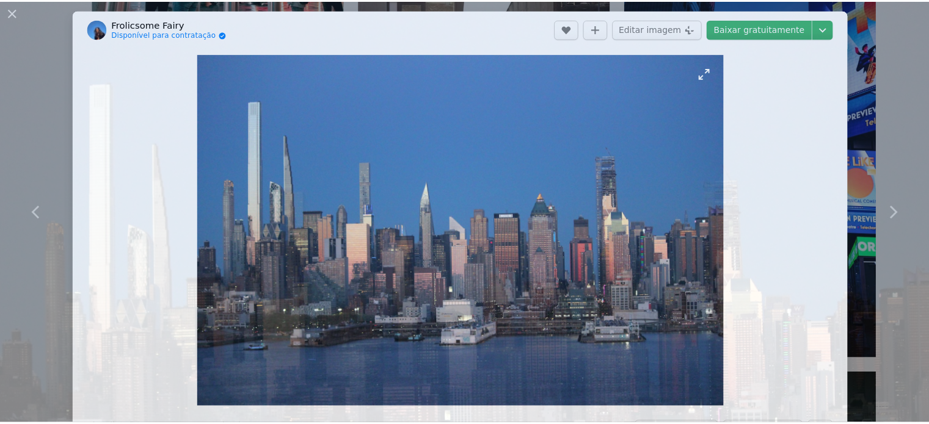
scroll to position [95, 0]
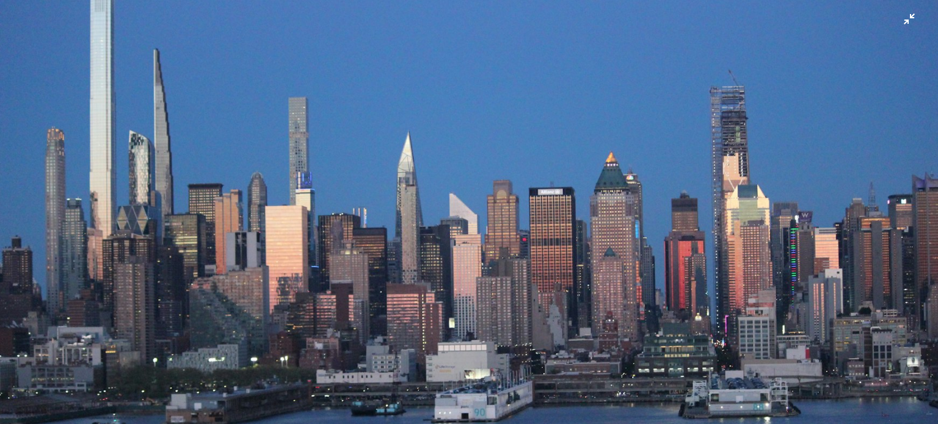
click at [515, 278] on img "Diminuir esta imagem" at bounding box center [468, 218] width 939 height 626
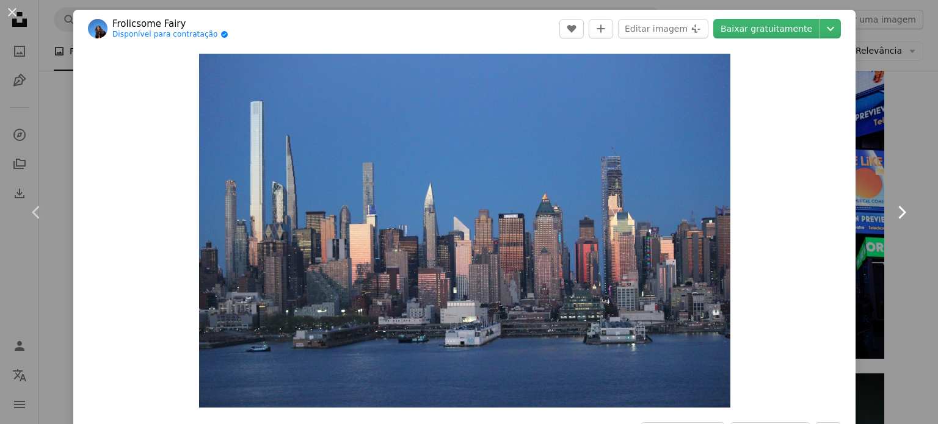
click at [917, 244] on link "Chevron right" at bounding box center [901, 212] width 73 height 117
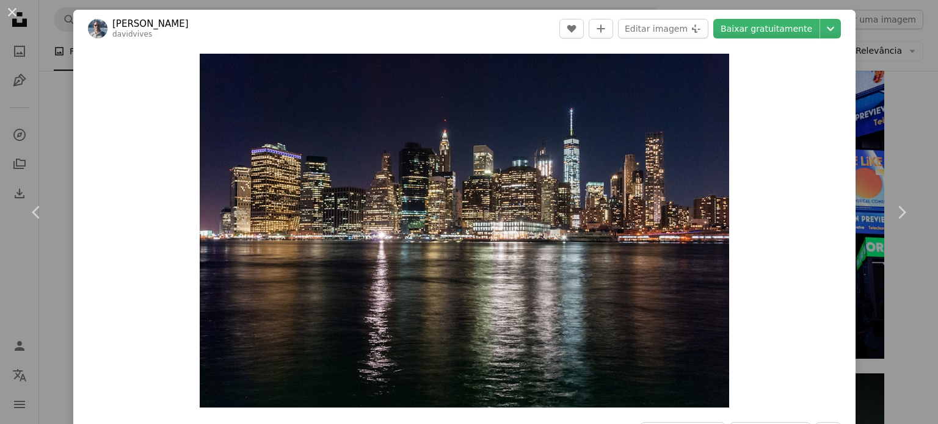
click at [905, 82] on div "An X shape Chevron left Chevron right [PERSON_NAME] davidvives A heart A plus s…" at bounding box center [469, 212] width 938 height 424
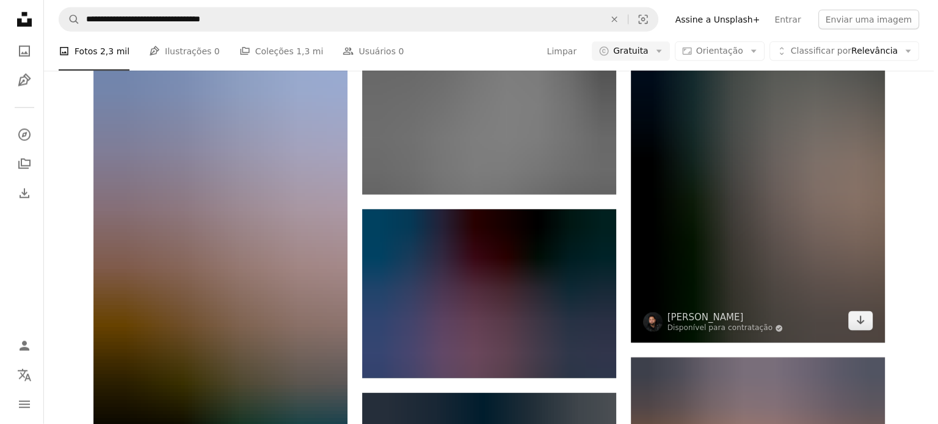
scroll to position [21581, 0]
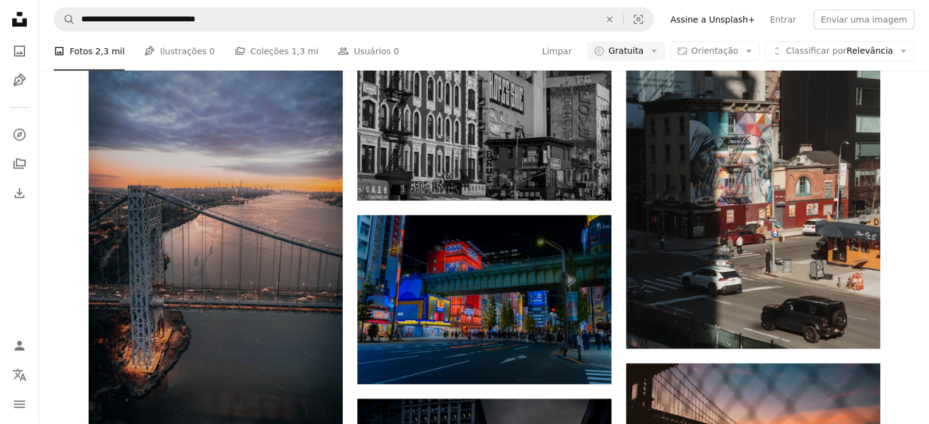
click at [197, 280] on img at bounding box center [216, 242] width 254 height 464
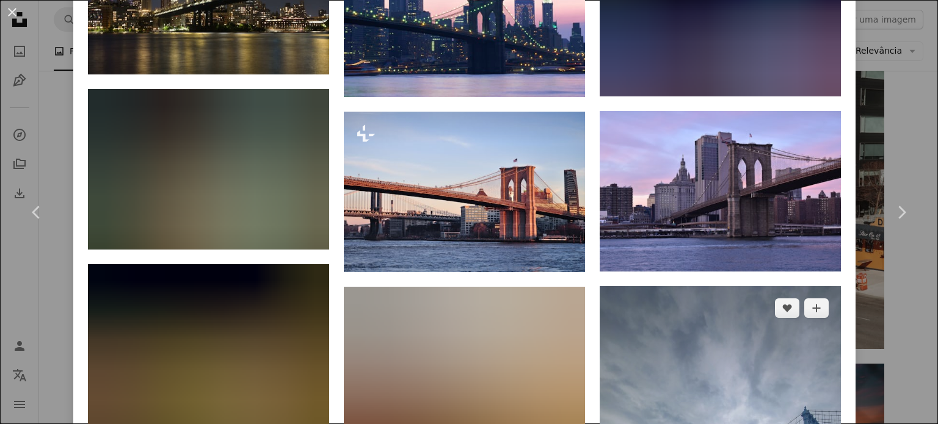
scroll to position [1303, 0]
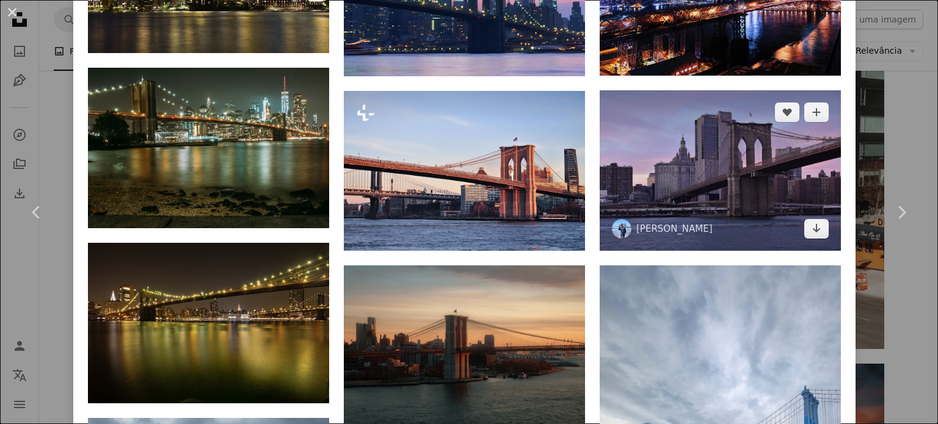
click at [694, 168] on img at bounding box center [720, 170] width 241 height 161
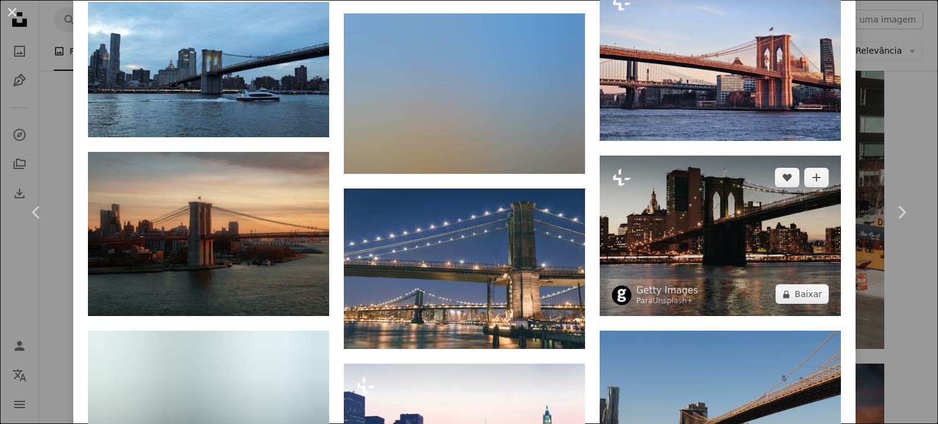
scroll to position [1058, 0]
